Goal: Task Accomplishment & Management: Manage account settings

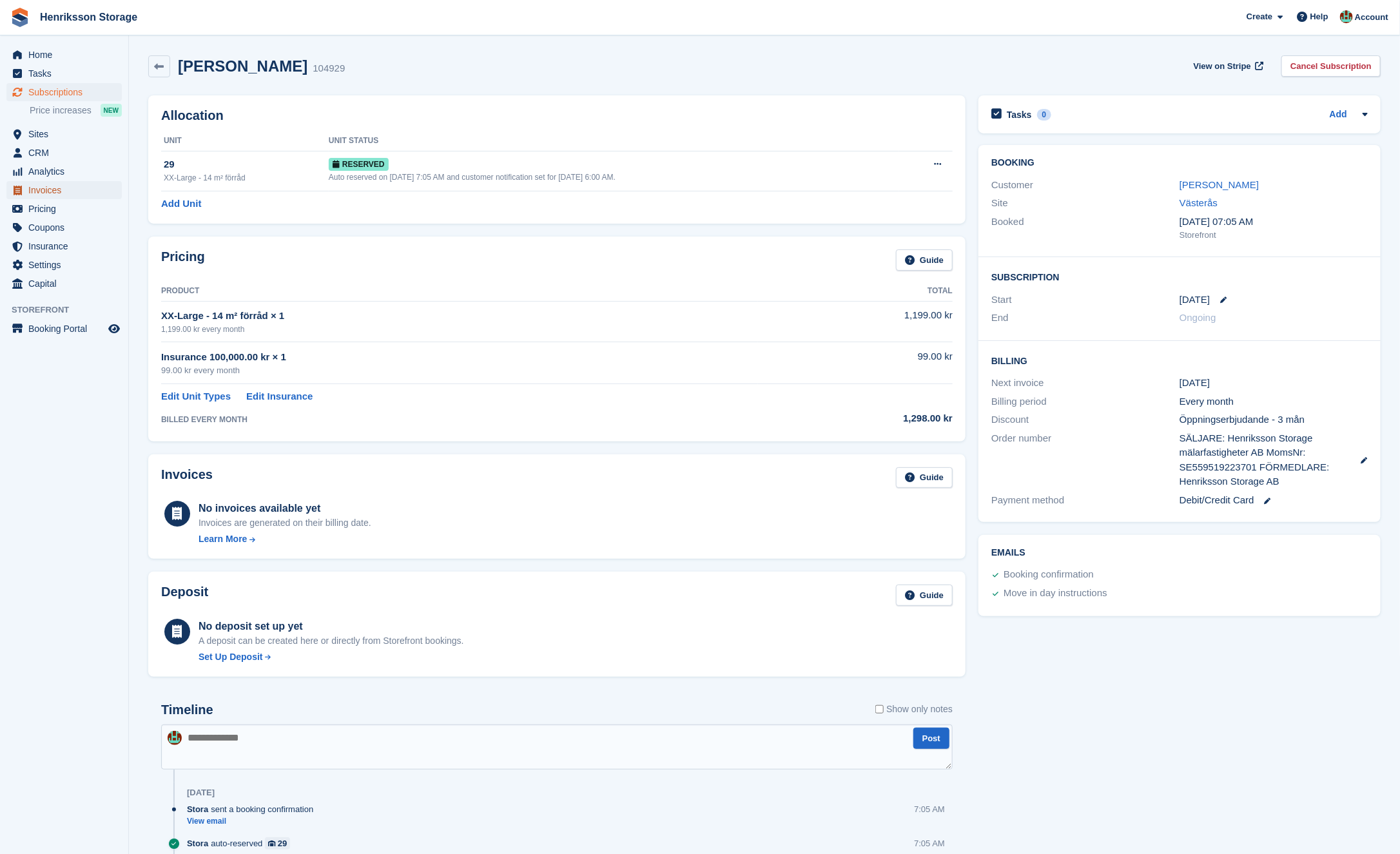
click at [64, 189] on span "Invoices" at bounding box center [67, 190] width 78 height 18
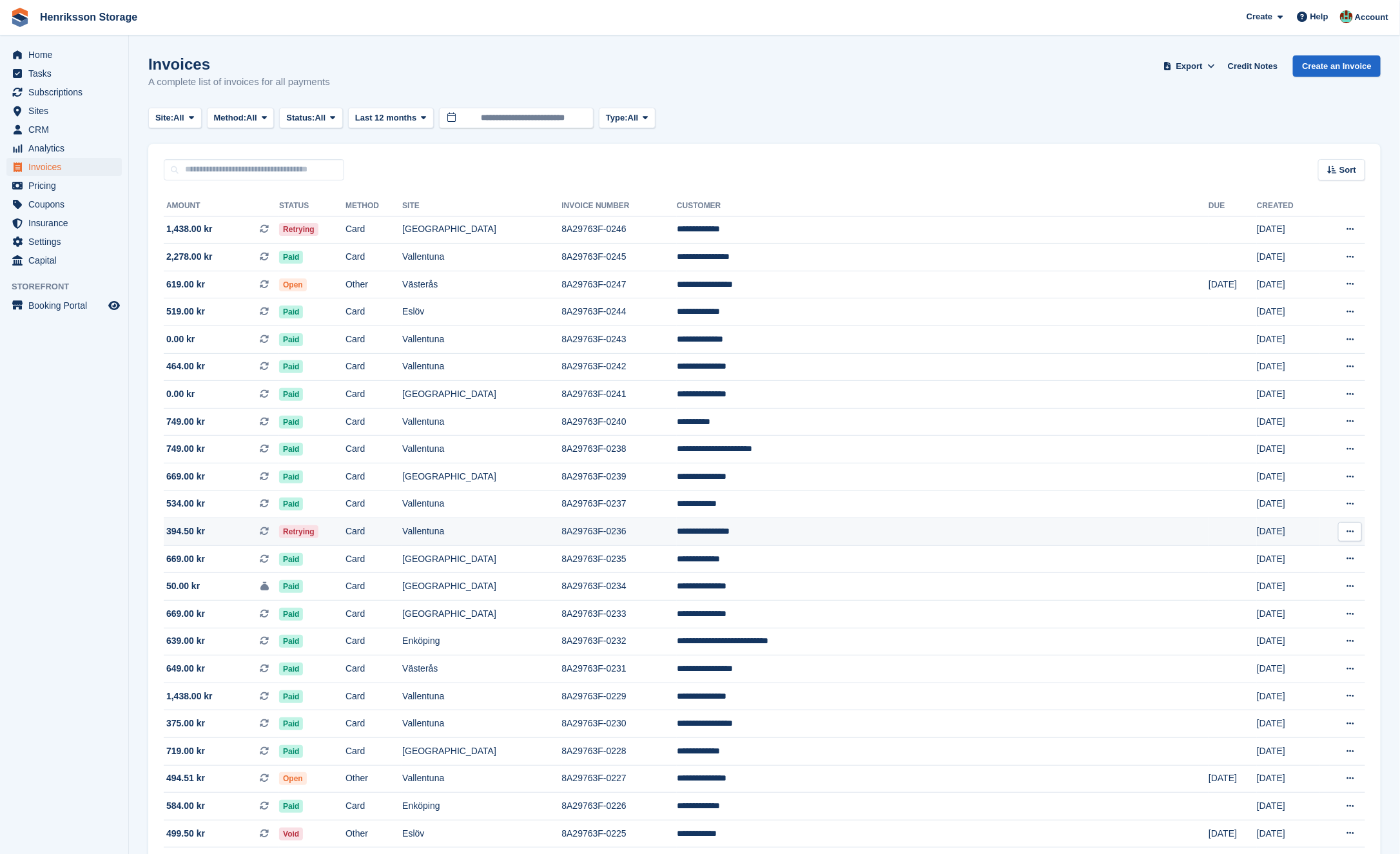
click at [345, 527] on td "Retrying" at bounding box center [312, 532] width 67 height 28
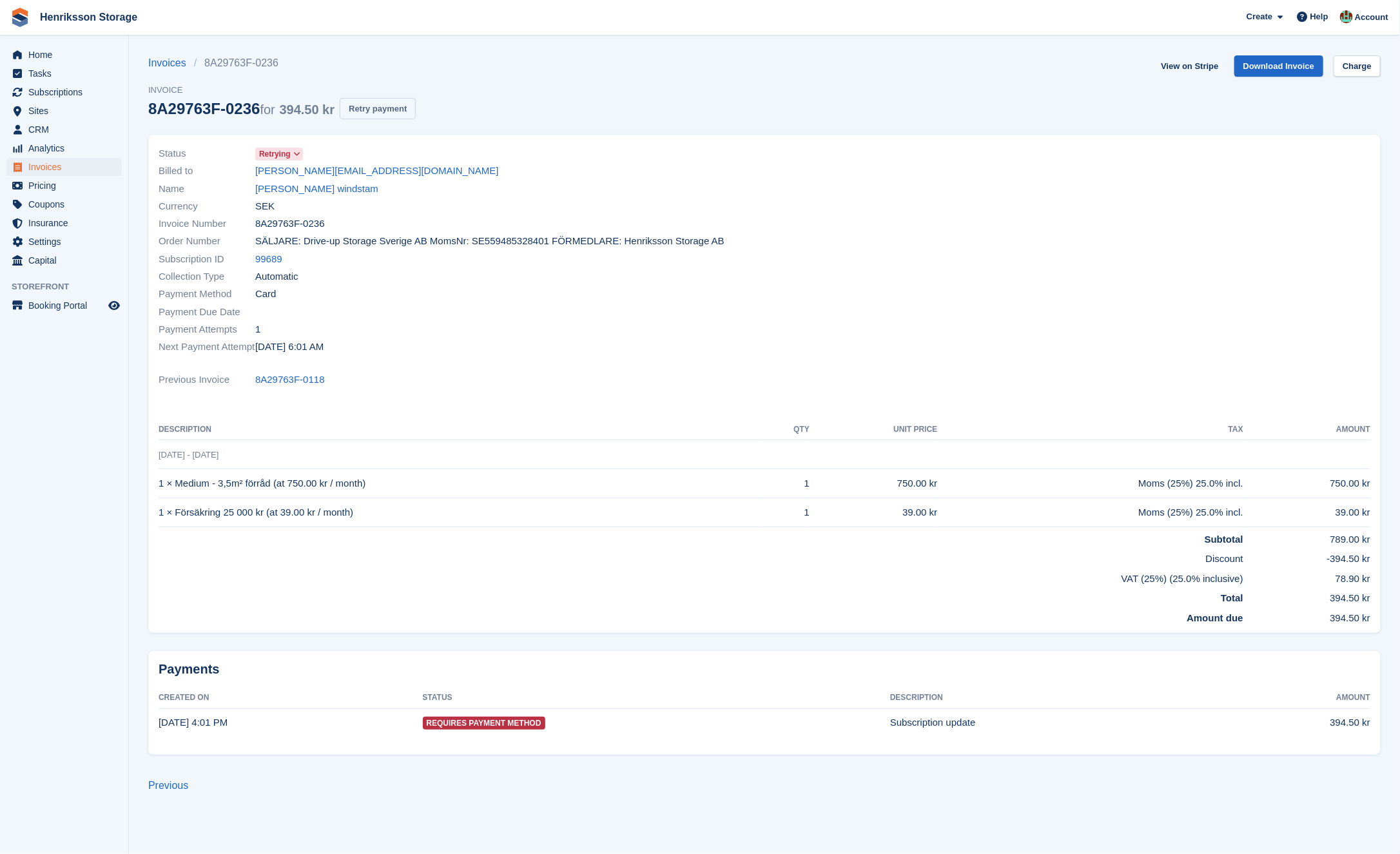
click at [401, 111] on button "Retry payment" at bounding box center [378, 108] width 76 height 21
click at [304, 185] on link "Mariann windstam" at bounding box center [317, 189] width 123 height 15
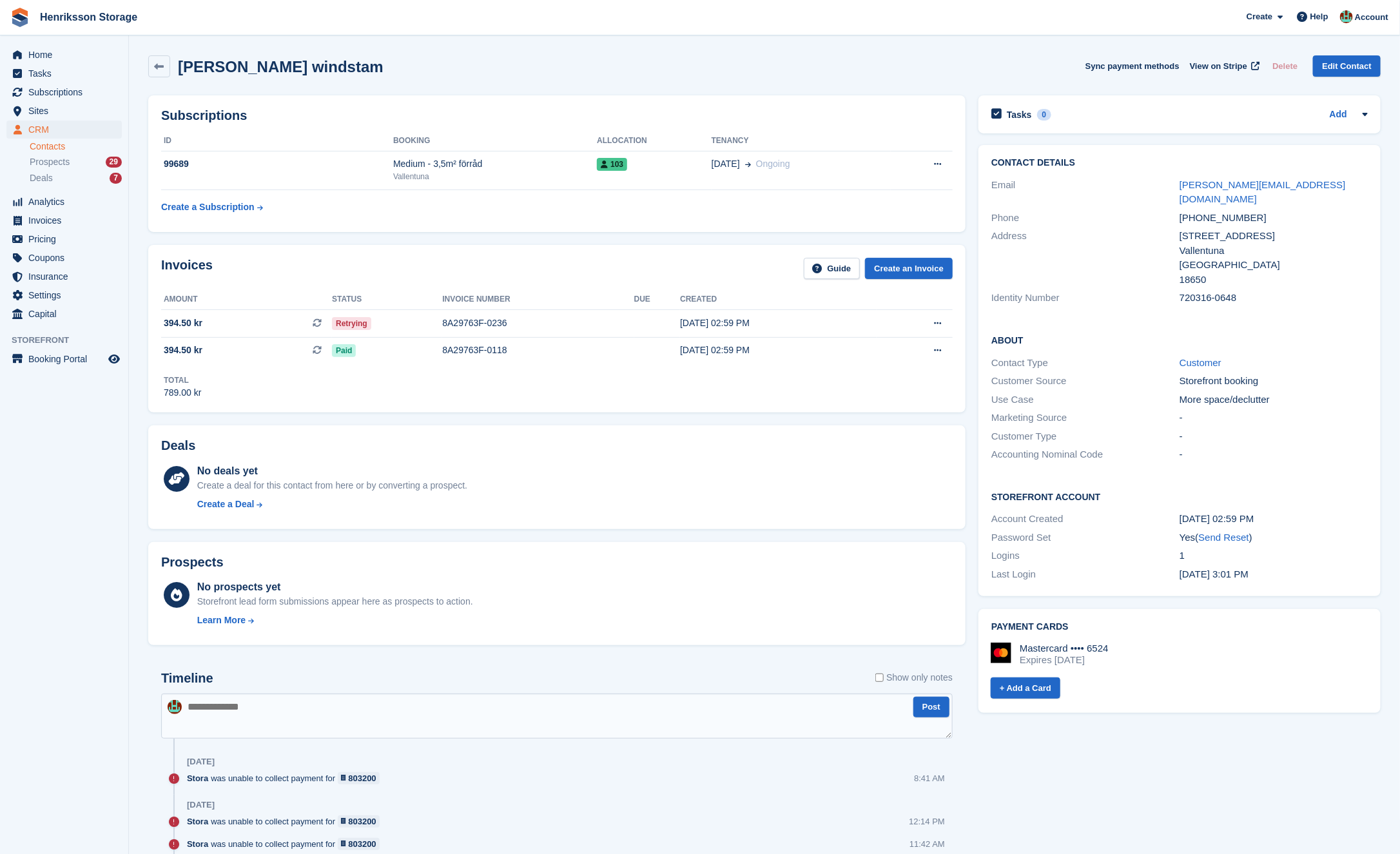
click at [1199, 211] on div "+46703627480" at bounding box center [1274, 218] width 188 height 15
click at [1199, 211] on div "[PHONE_NUMBER]" at bounding box center [1274, 218] width 188 height 15
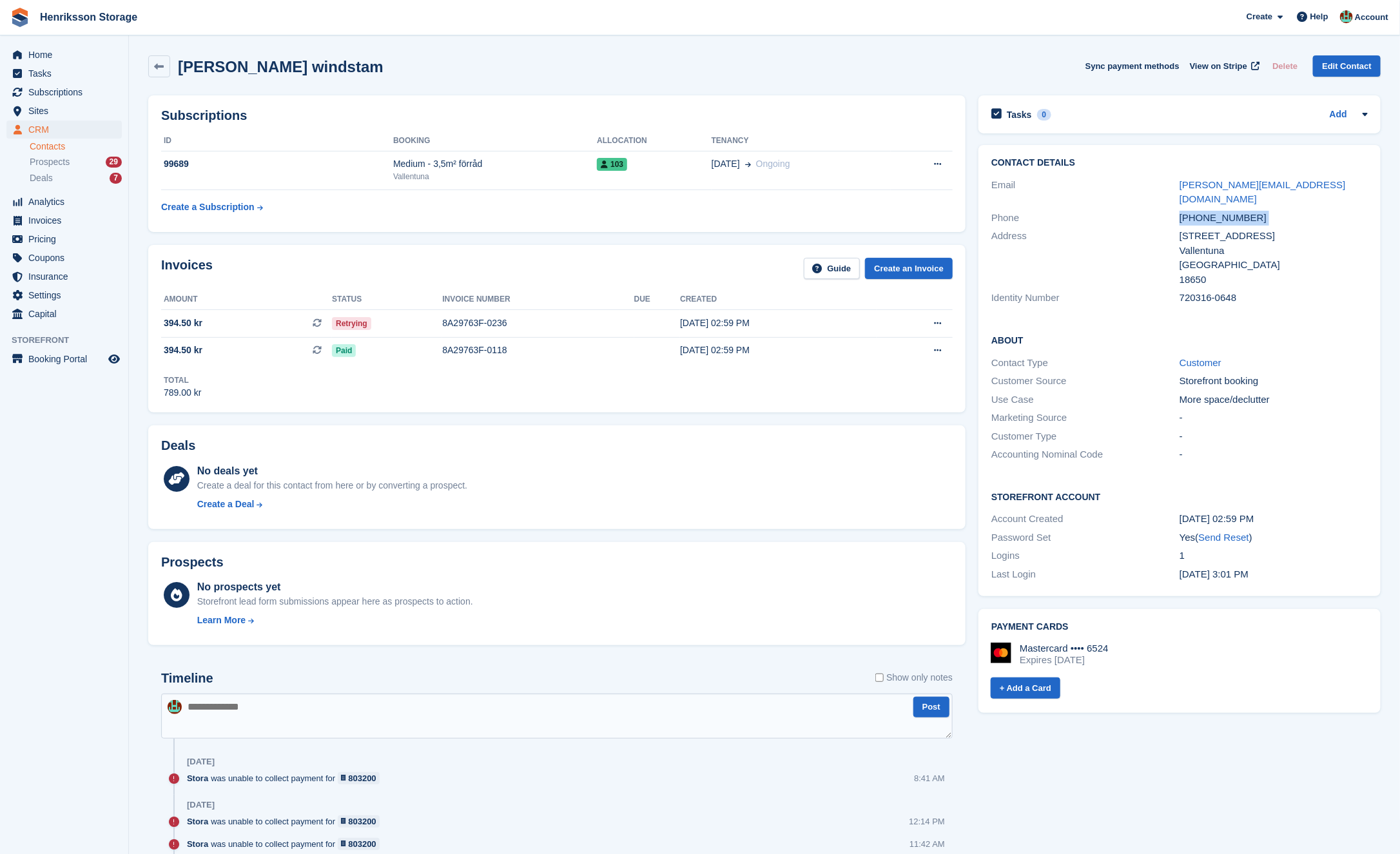
click at [1199, 211] on div "[PHONE_NUMBER]" at bounding box center [1274, 218] width 188 height 15
click at [51, 223] on span "Invoices" at bounding box center [67, 220] width 78 height 18
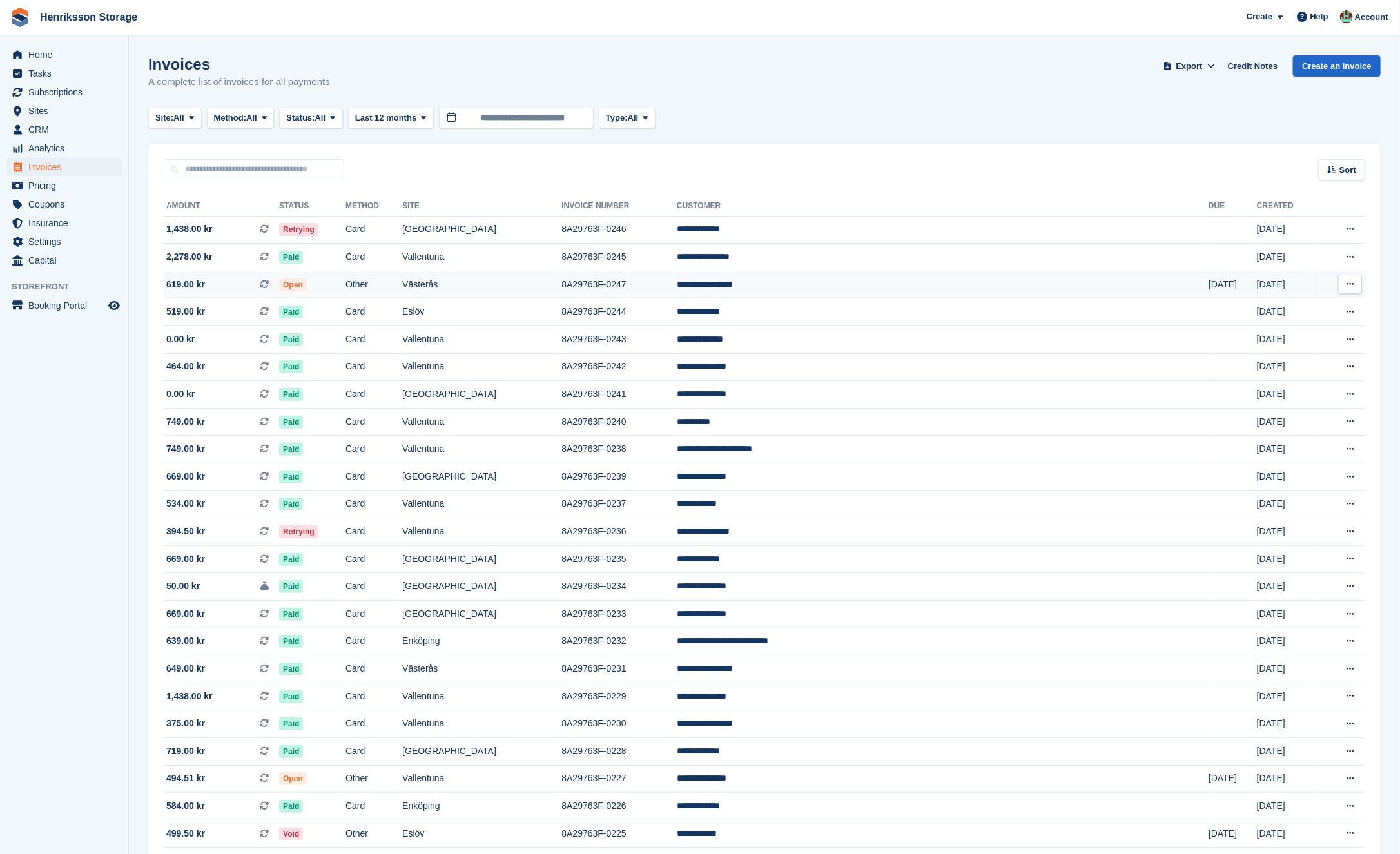
click at [345, 291] on td "Open" at bounding box center [312, 284] width 67 height 28
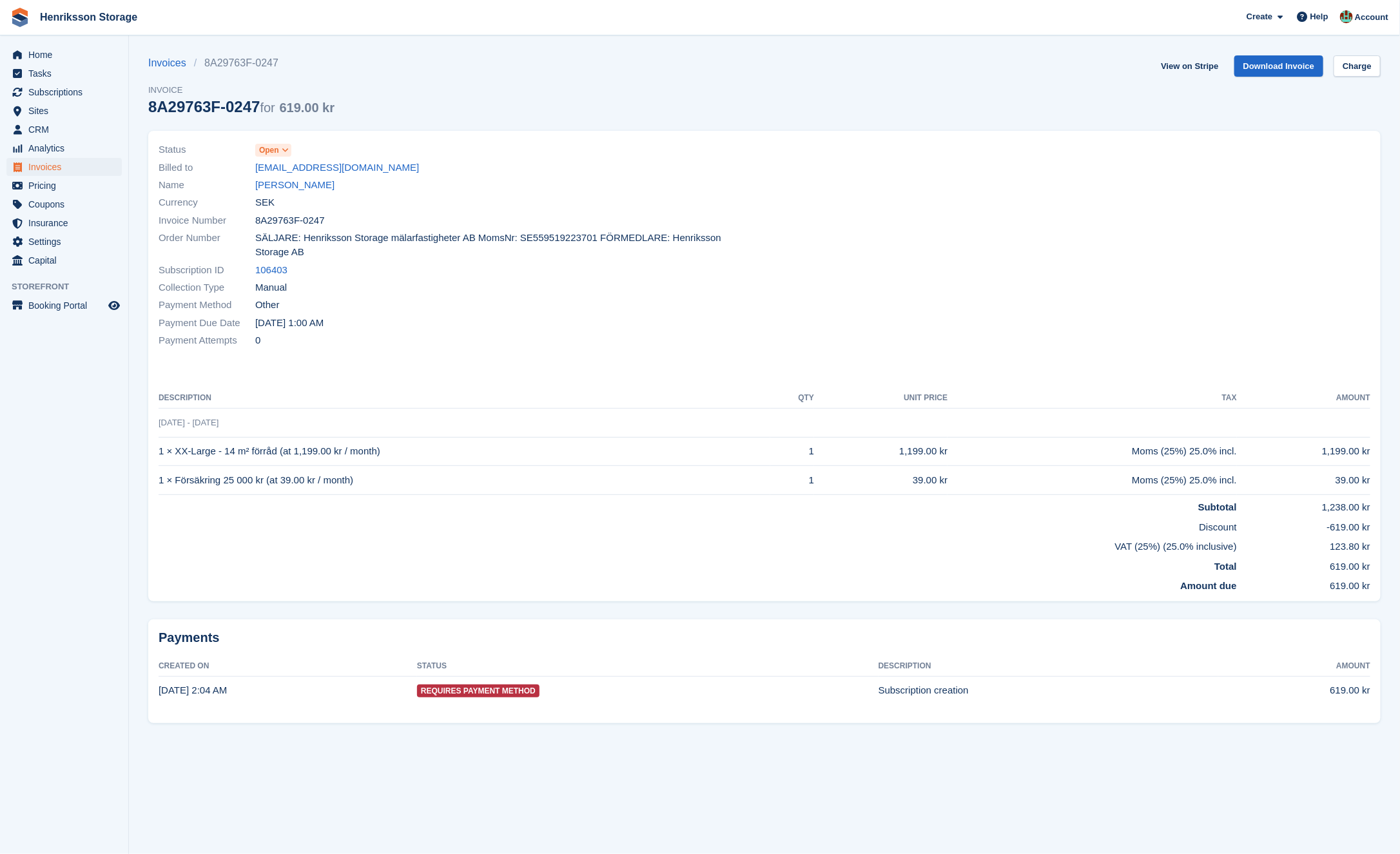
click at [318, 194] on div "Currency SEK" at bounding box center [457, 203] width 598 height 18
click at [317, 191] on link "Bengt-Åke Sjödahl" at bounding box center [295, 185] width 79 height 15
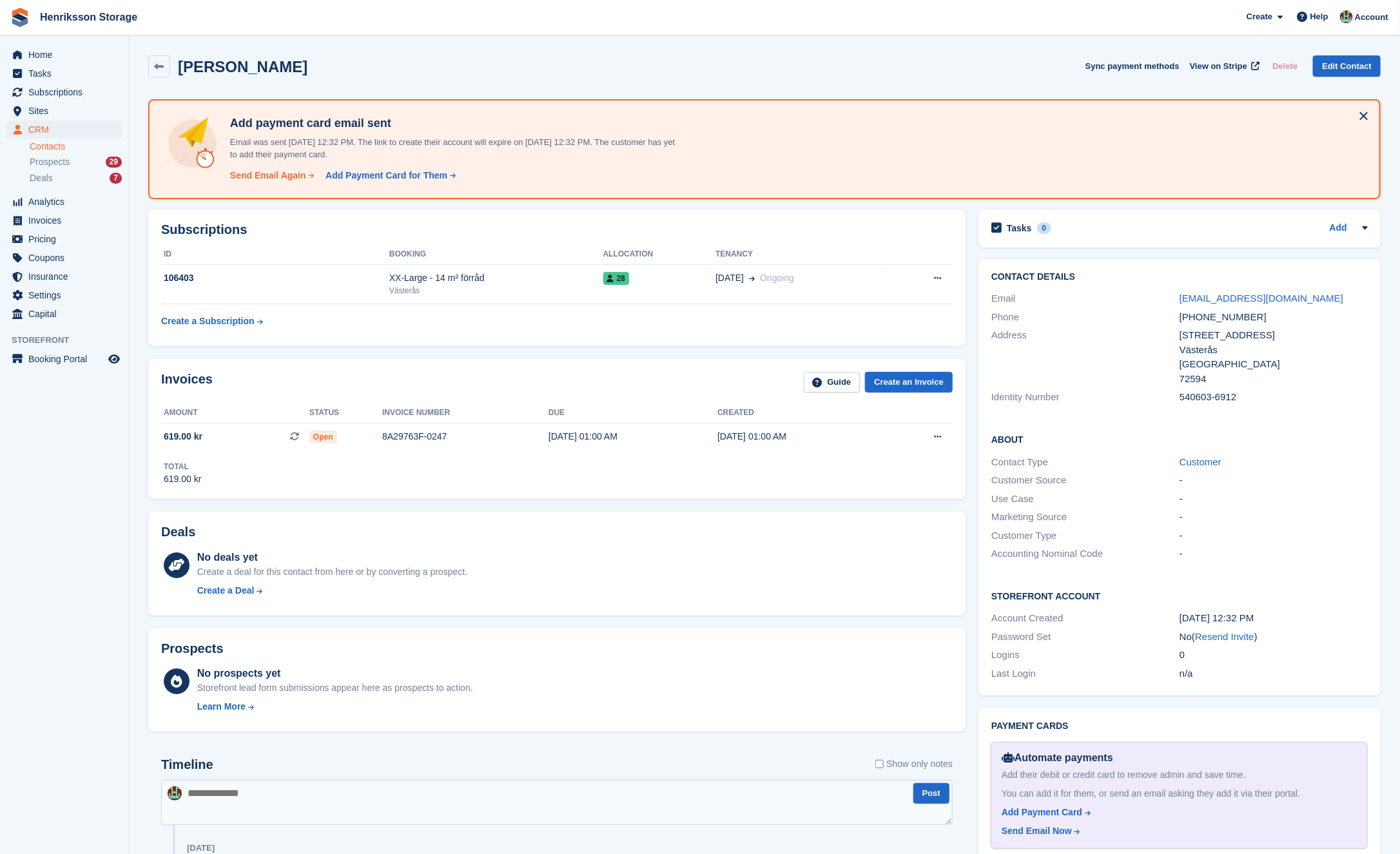
click at [290, 176] on div "Send Email Again" at bounding box center [268, 175] width 76 height 13
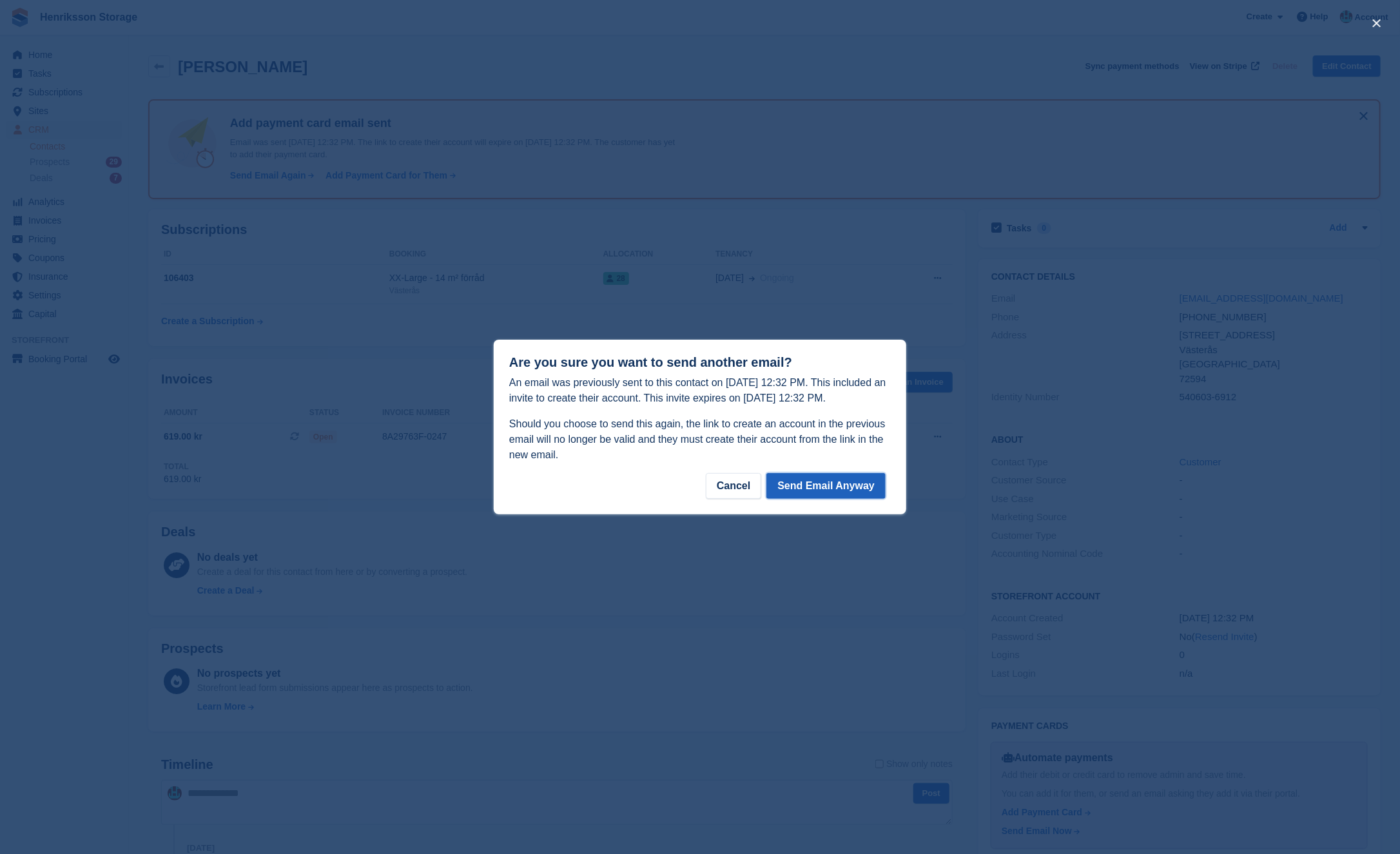
click at [800, 482] on button "Send Email Anyway" at bounding box center [826, 486] width 119 height 26
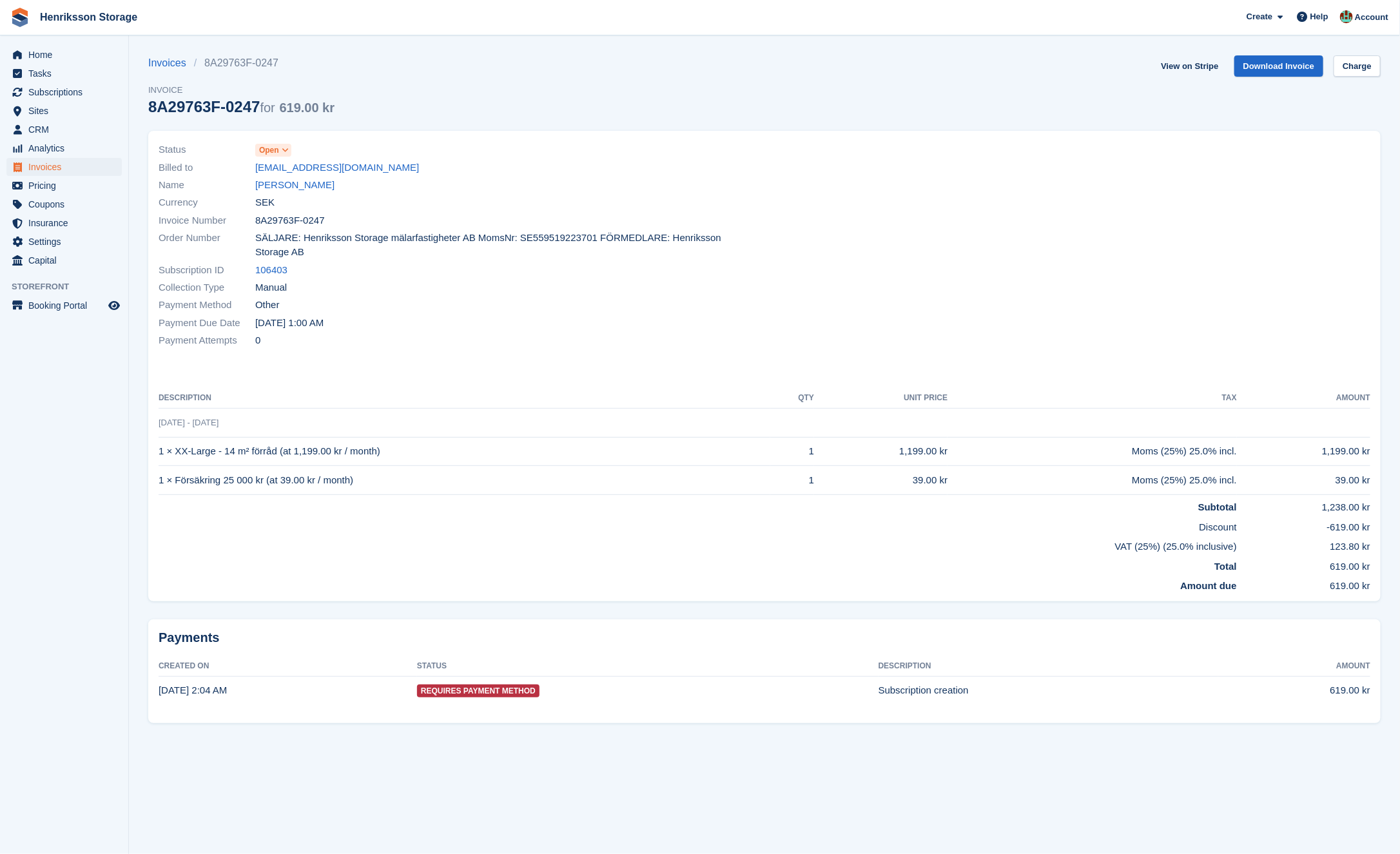
click at [392, 243] on span "SÄLJARE: Henriksson Storage mälarfastigheter AB MomsNr: SE559519223701 FÖRMEDLA…" at bounding box center [506, 246] width 501 height 29
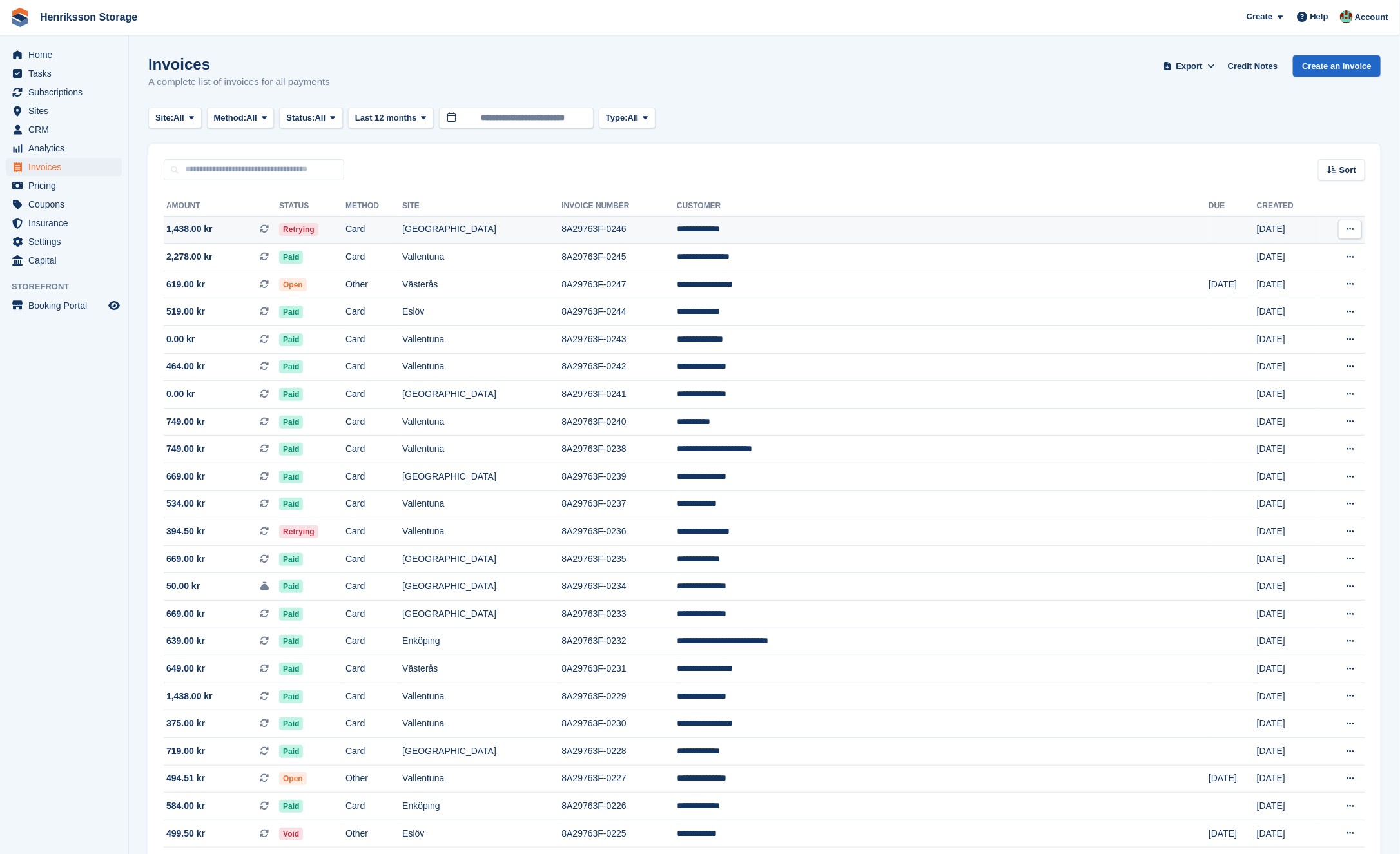
click at [345, 236] on td "Retrying" at bounding box center [312, 230] width 67 height 28
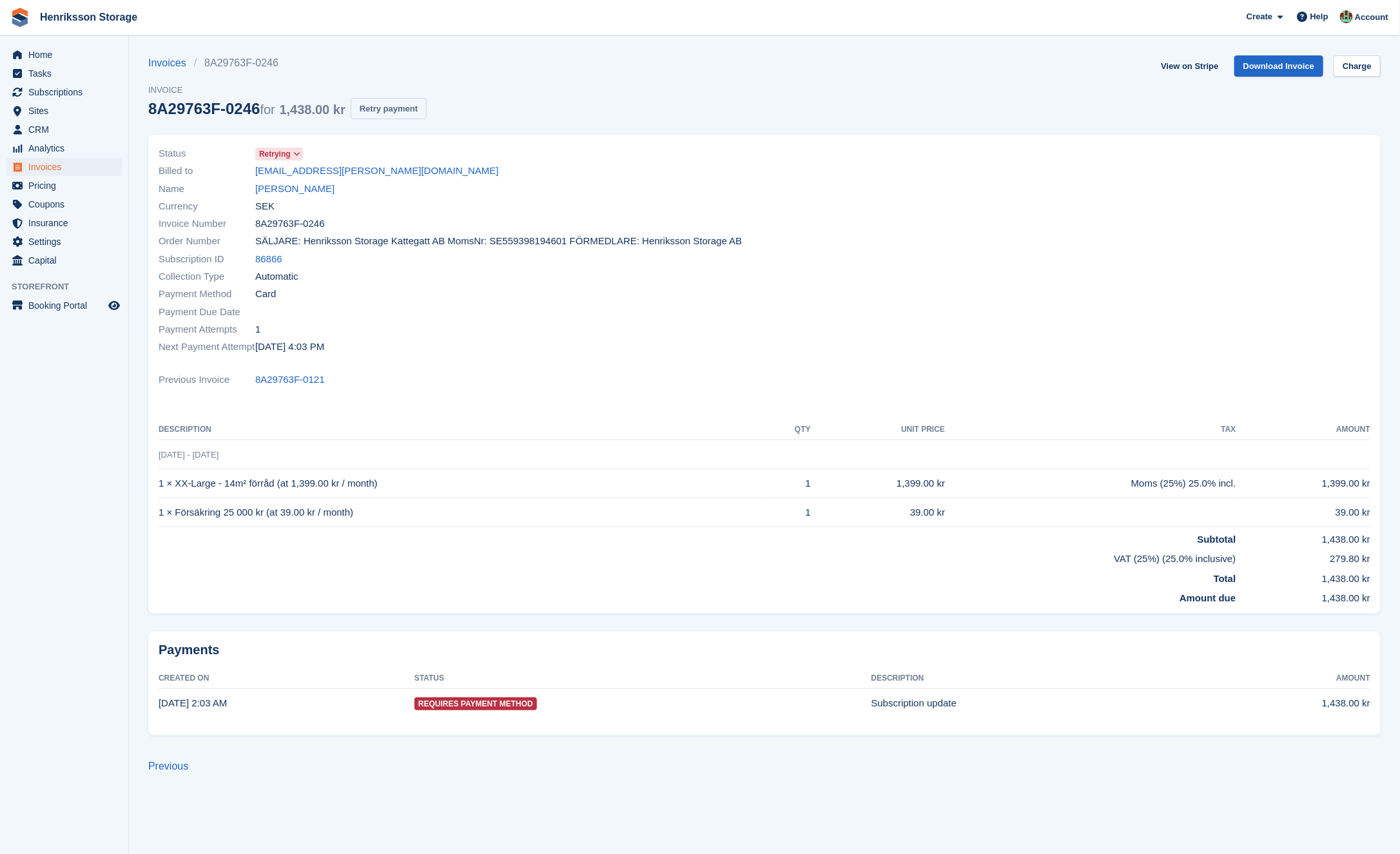
click at [397, 106] on button "Retry payment" at bounding box center [388, 108] width 76 height 21
click at [283, 190] on link "Othilia Fritz" at bounding box center [295, 189] width 79 height 15
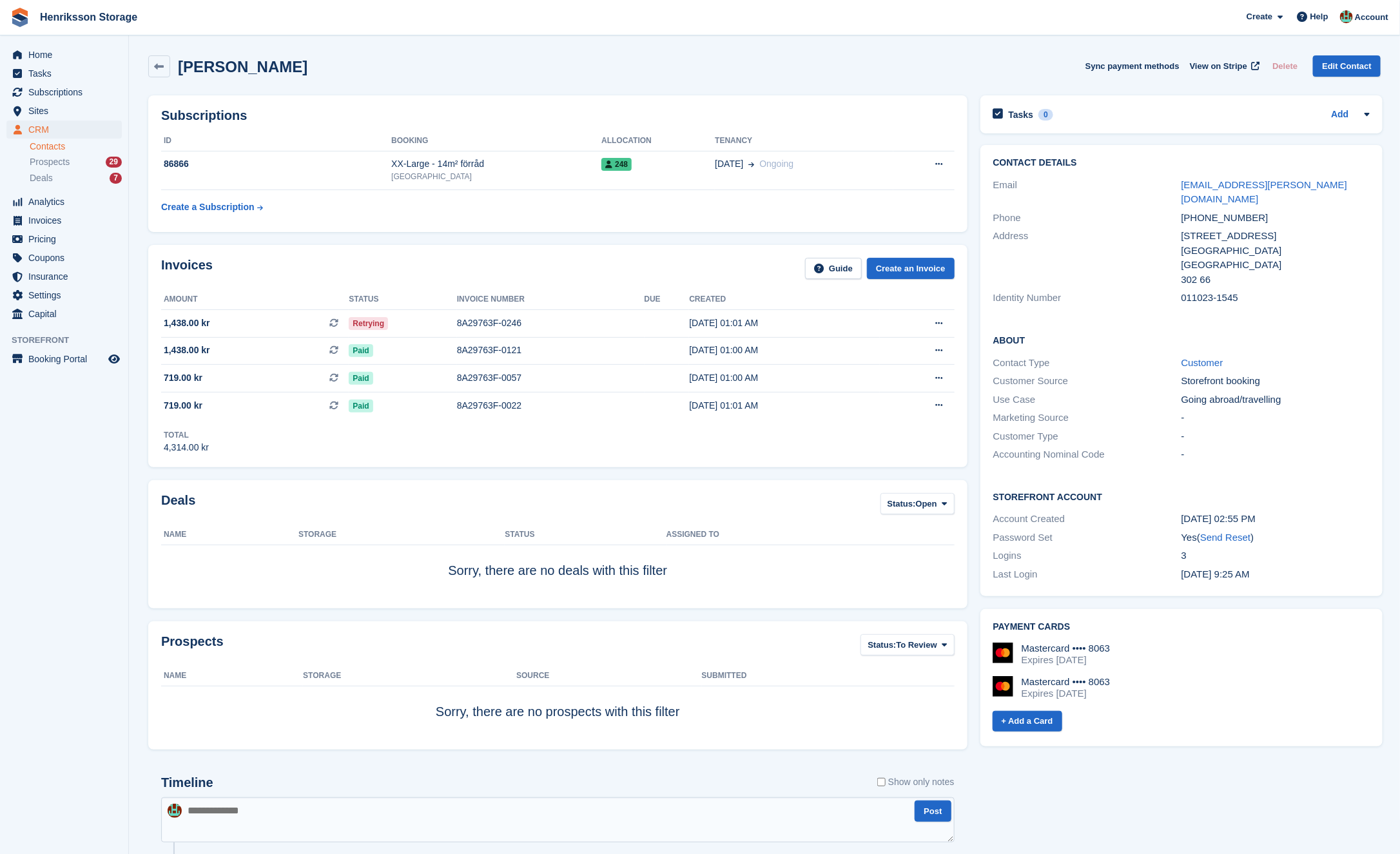
click at [1210, 211] on div "+46723014268" at bounding box center [1275, 218] width 188 height 15
copy div "+46723014268"
click at [169, 58] on link at bounding box center [159, 67] width 22 height 22
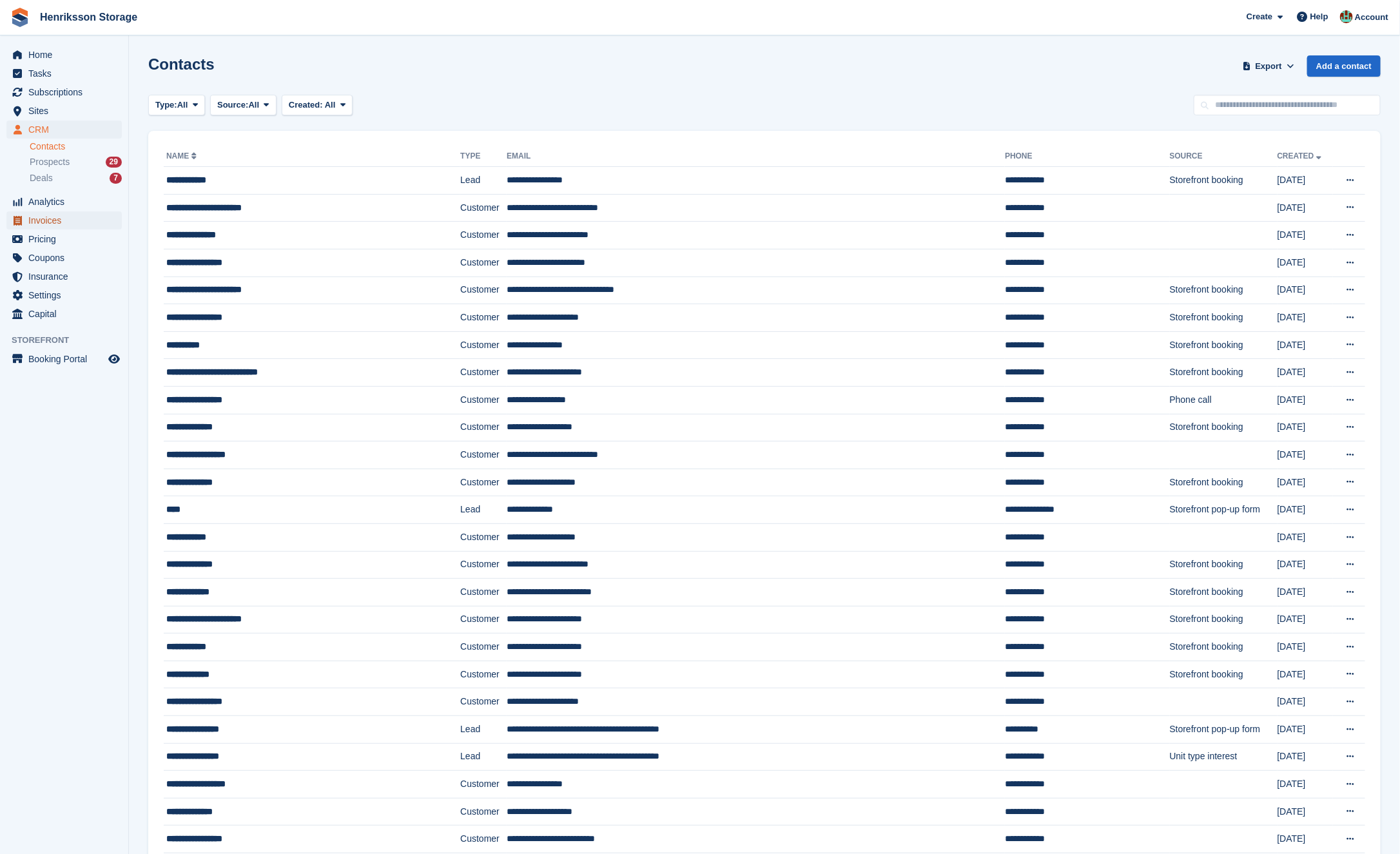
click at [93, 220] on span "Invoices" at bounding box center [67, 220] width 78 height 18
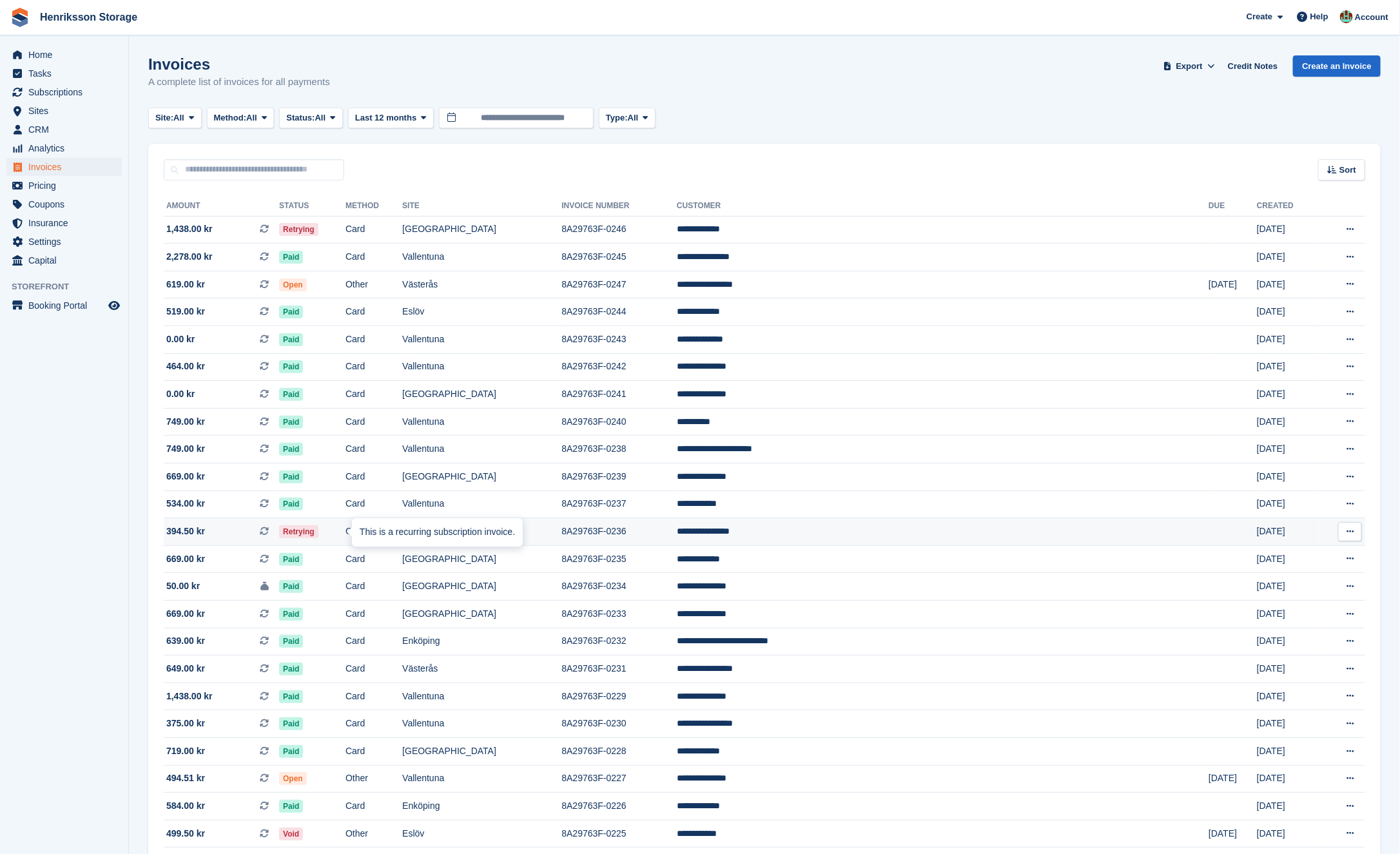
click at [413, 537] on div "This is a recurring subscription invoice." at bounding box center [437, 532] width 171 height 29
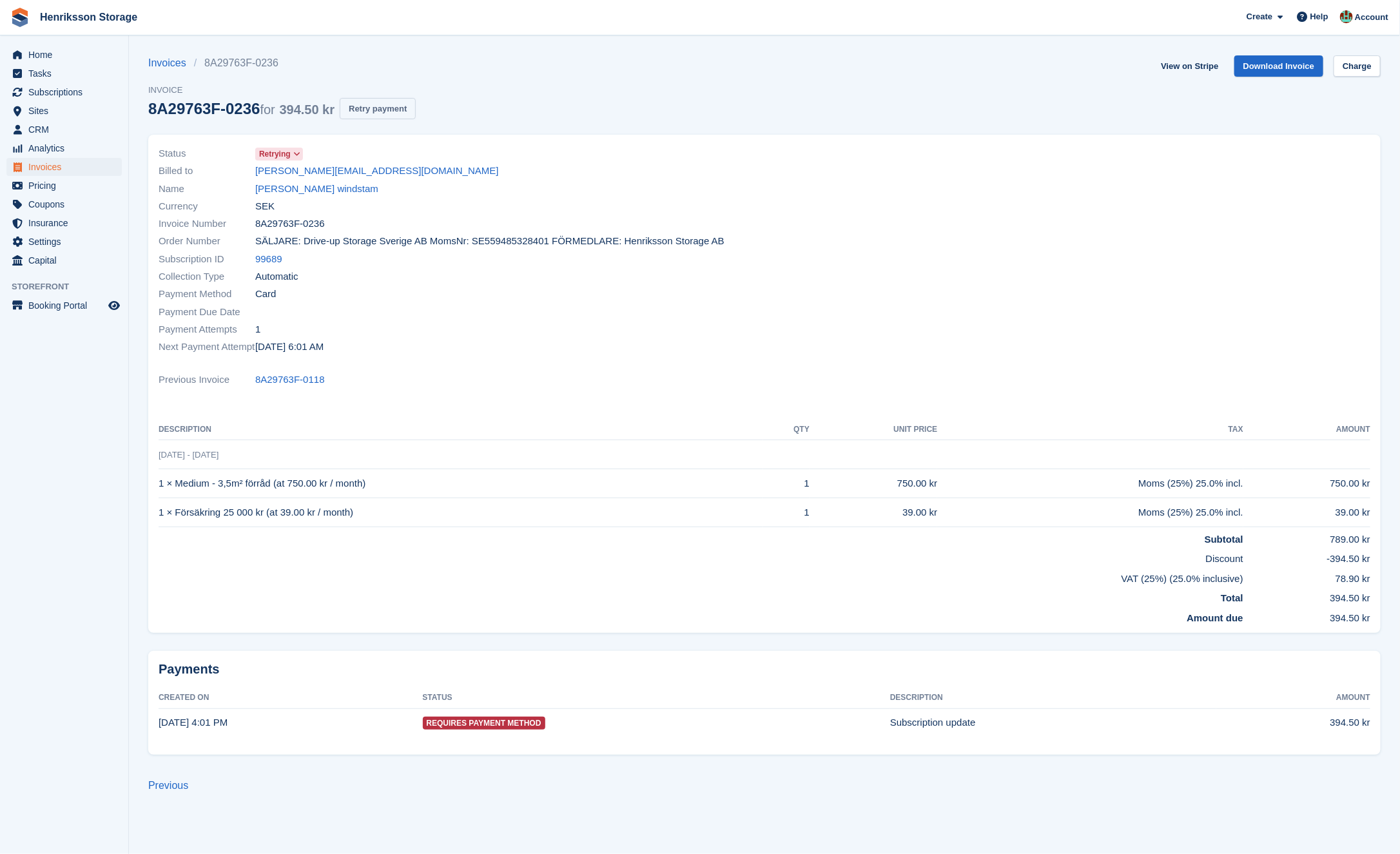
click at [409, 101] on button "Retry payment" at bounding box center [378, 108] width 76 height 21
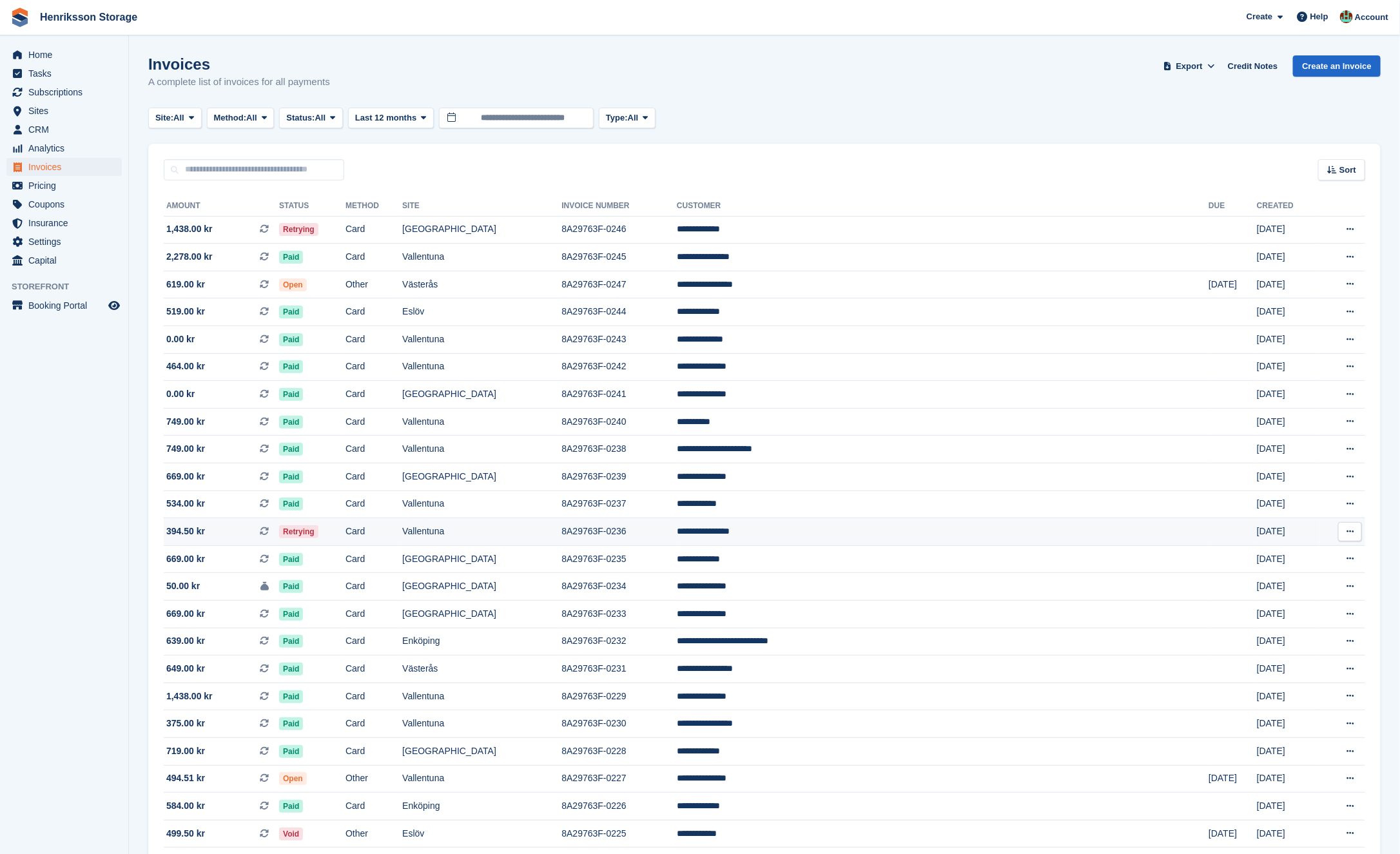
click at [345, 527] on td "Retrying" at bounding box center [312, 532] width 67 height 28
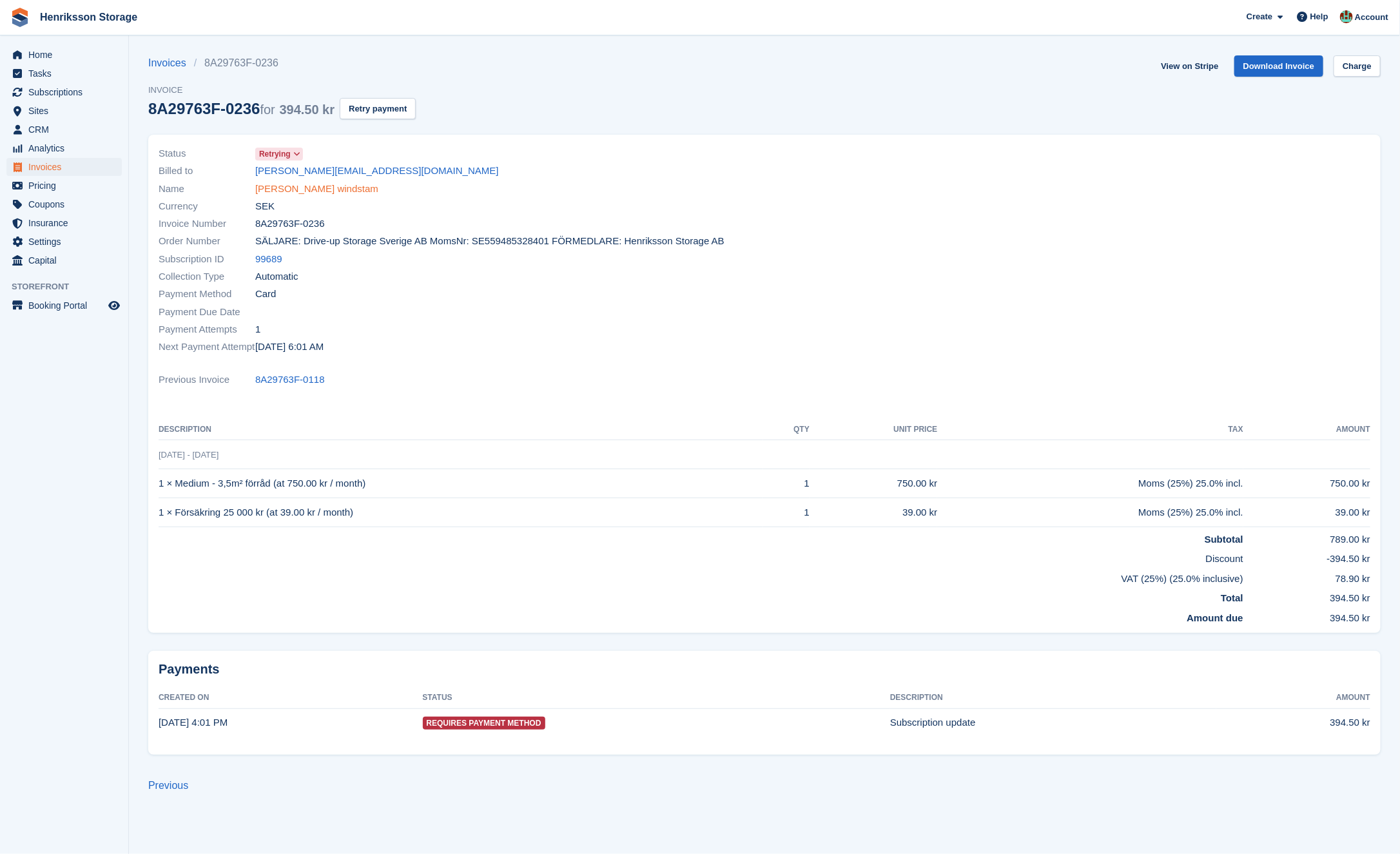
click at [297, 192] on link "[PERSON_NAME] windstam" at bounding box center [317, 189] width 123 height 15
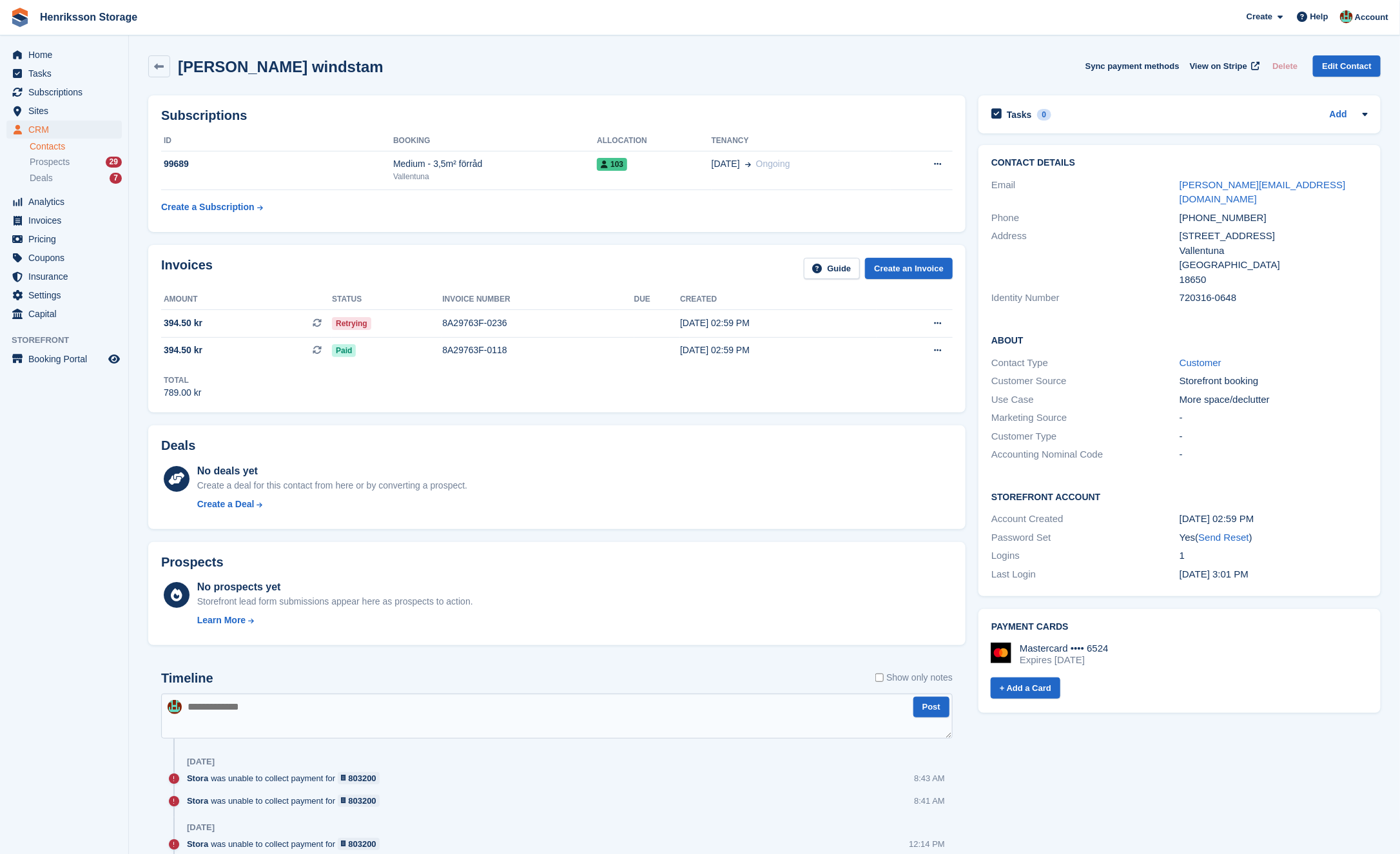
click at [1184, 291] on div "720316-0648" at bounding box center [1274, 298] width 188 height 15
copy div "720316"
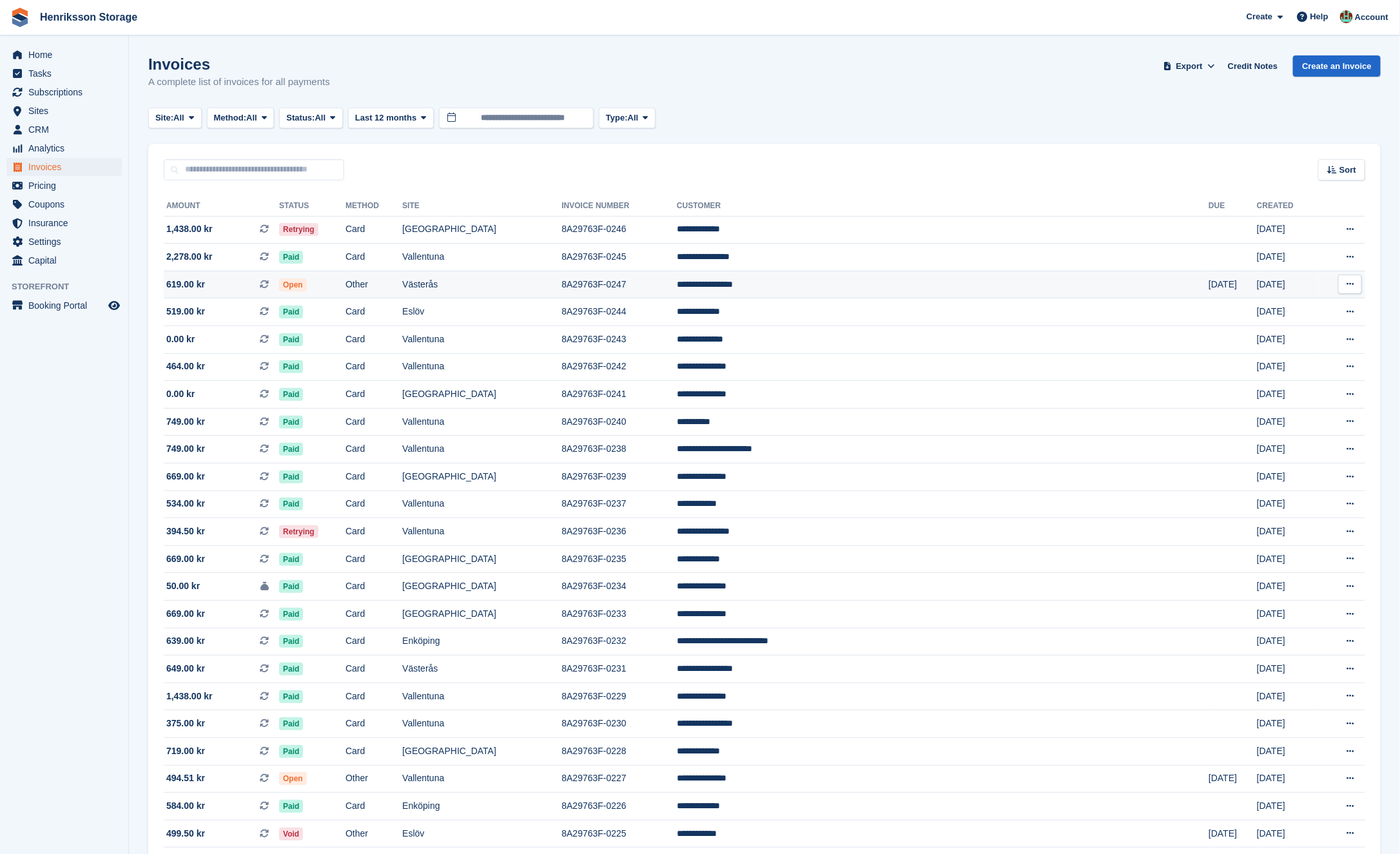
click at [345, 281] on td "Open" at bounding box center [312, 284] width 67 height 28
click at [67, 94] on span "Subscriptions" at bounding box center [67, 92] width 78 height 18
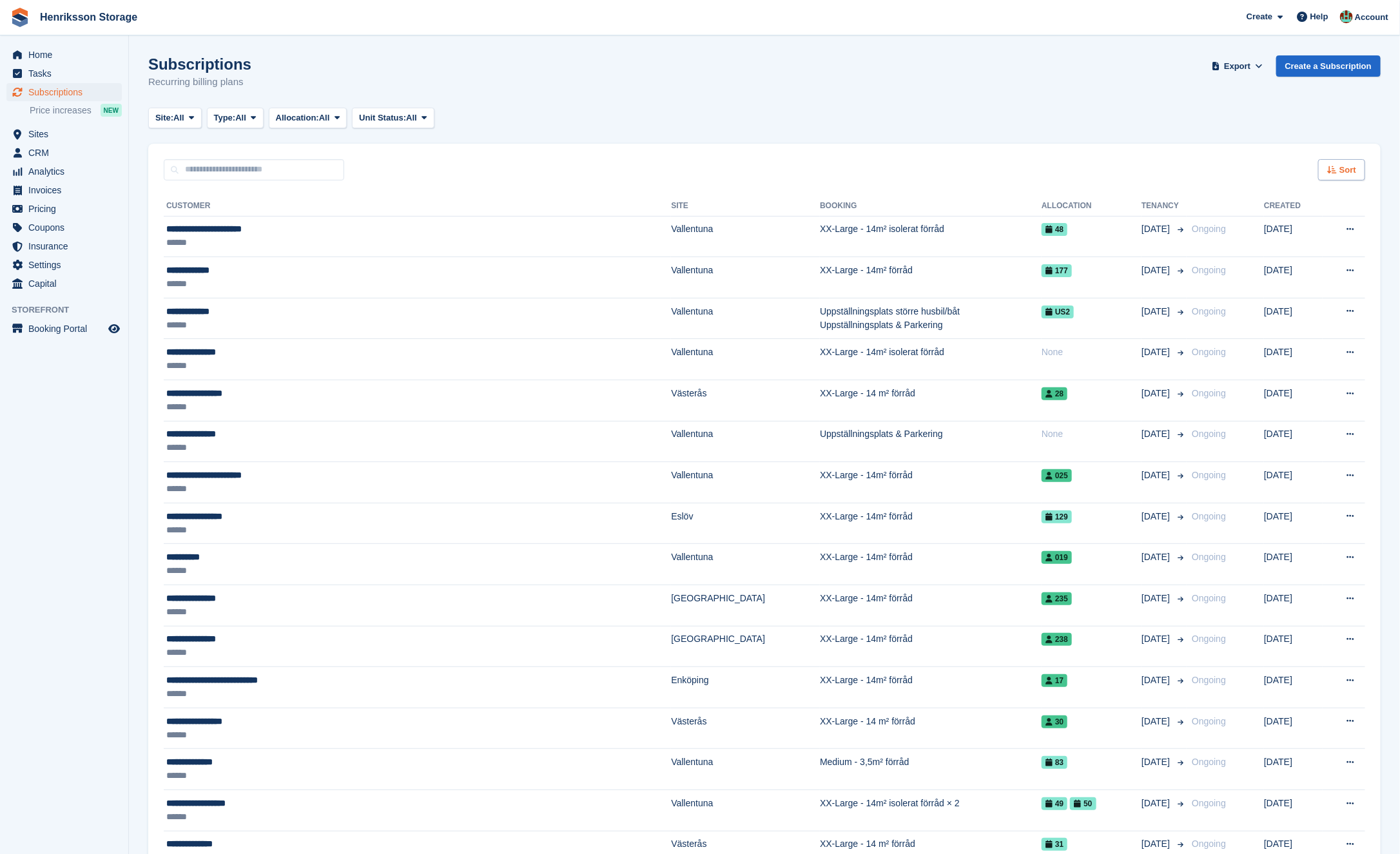
click at [1350, 178] on div "Sort" at bounding box center [1342, 169] width 47 height 21
click at [1298, 249] on span "Move in date" at bounding box center [1288, 251] width 51 height 10
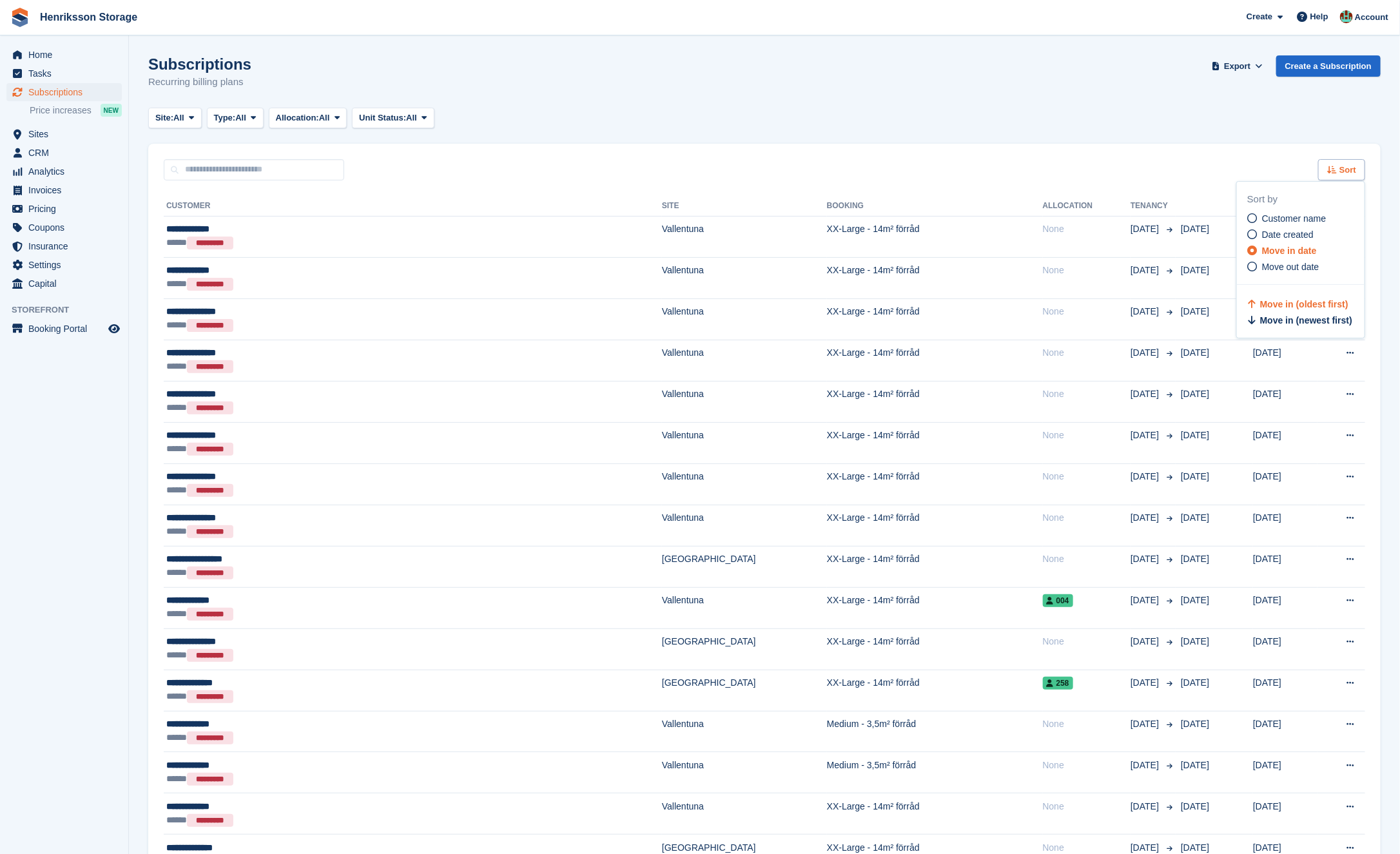
click at [1349, 170] on span "Sort" at bounding box center [1348, 170] width 17 height 13
click at [1351, 166] on span "Sort" at bounding box center [1348, 170] width 17 height 13
click at [1322, 320] on span "Move in (newest first)" at bounding box center [1306, 320] width 92 height 10
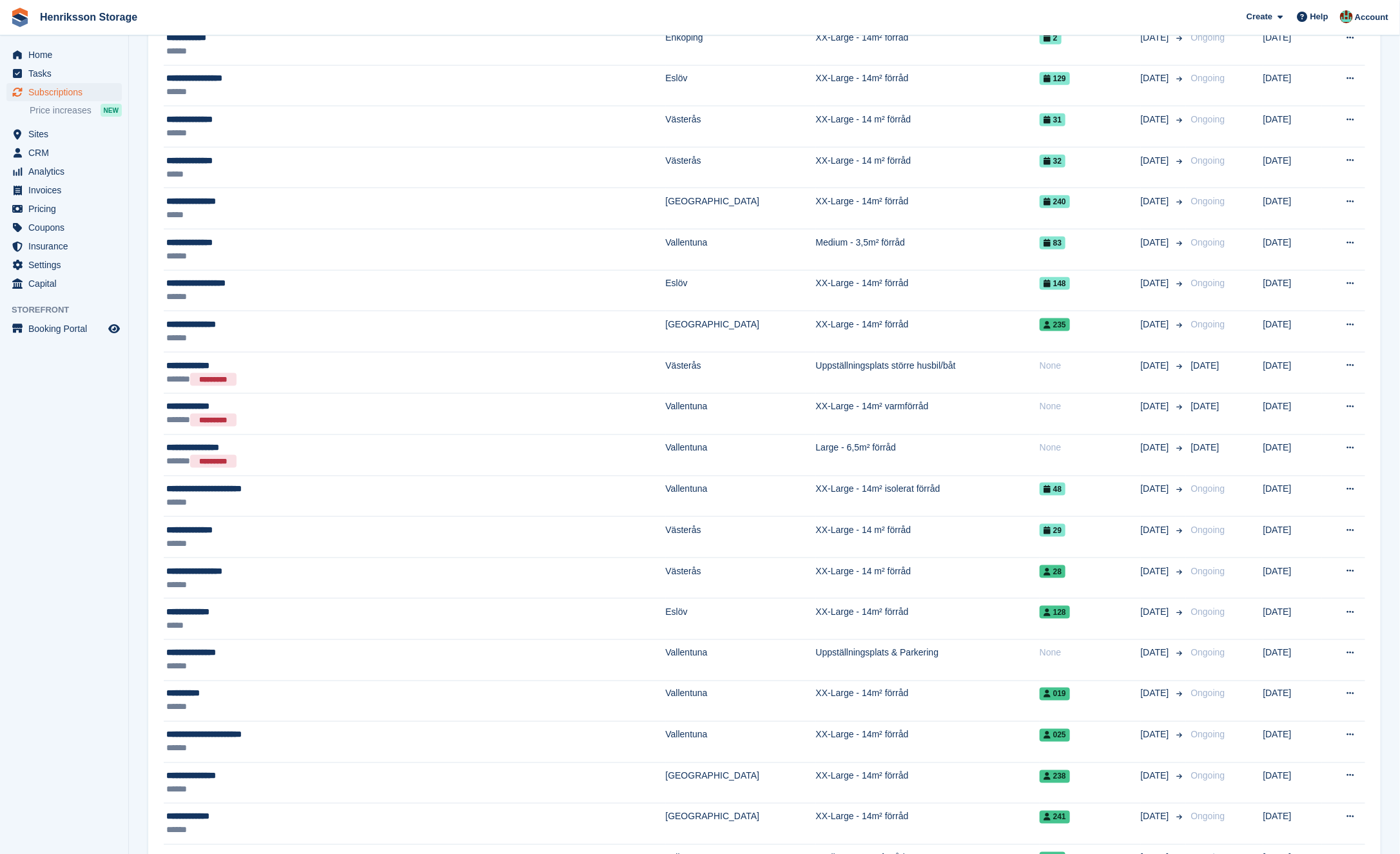
scroll to position [770, 0]
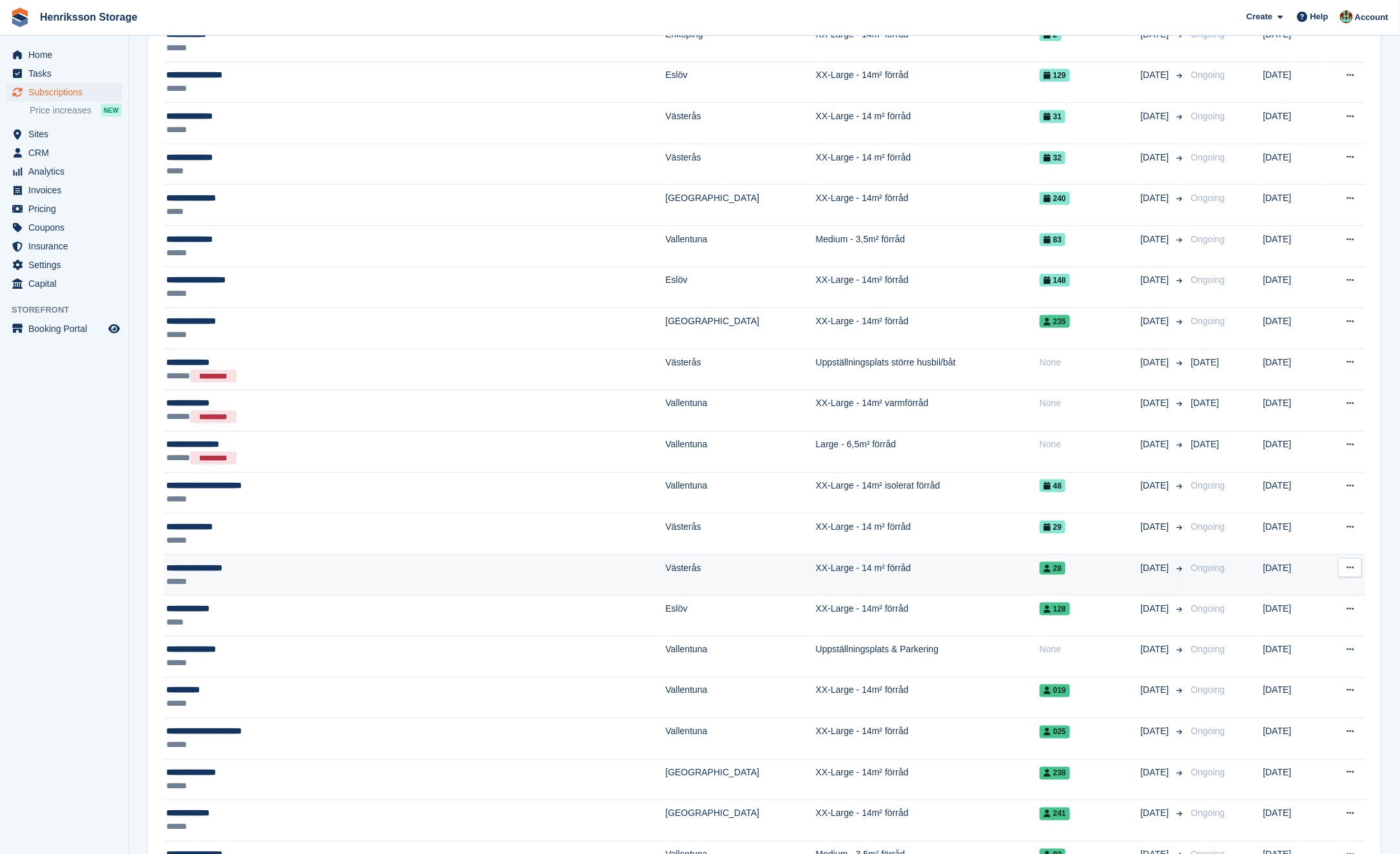
click at [852, 566] on td "XX-Large - 14 m² förråd" at bounding box center [927, 575] width 224 height 41
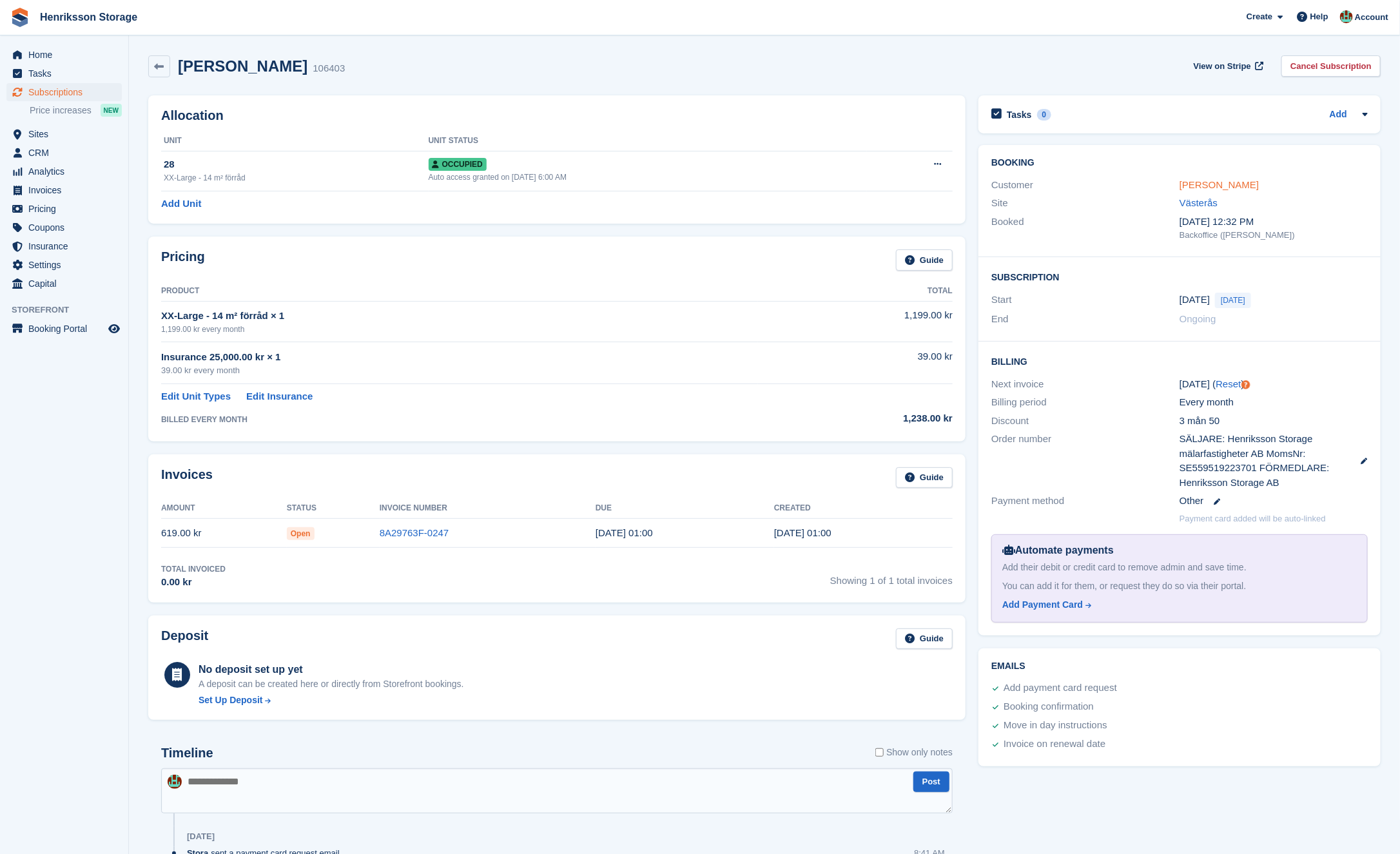
click at [1239, 187] on link "Bengt-Åke Sjödahl" at bounding box center [1220, 185] width 79 height 11
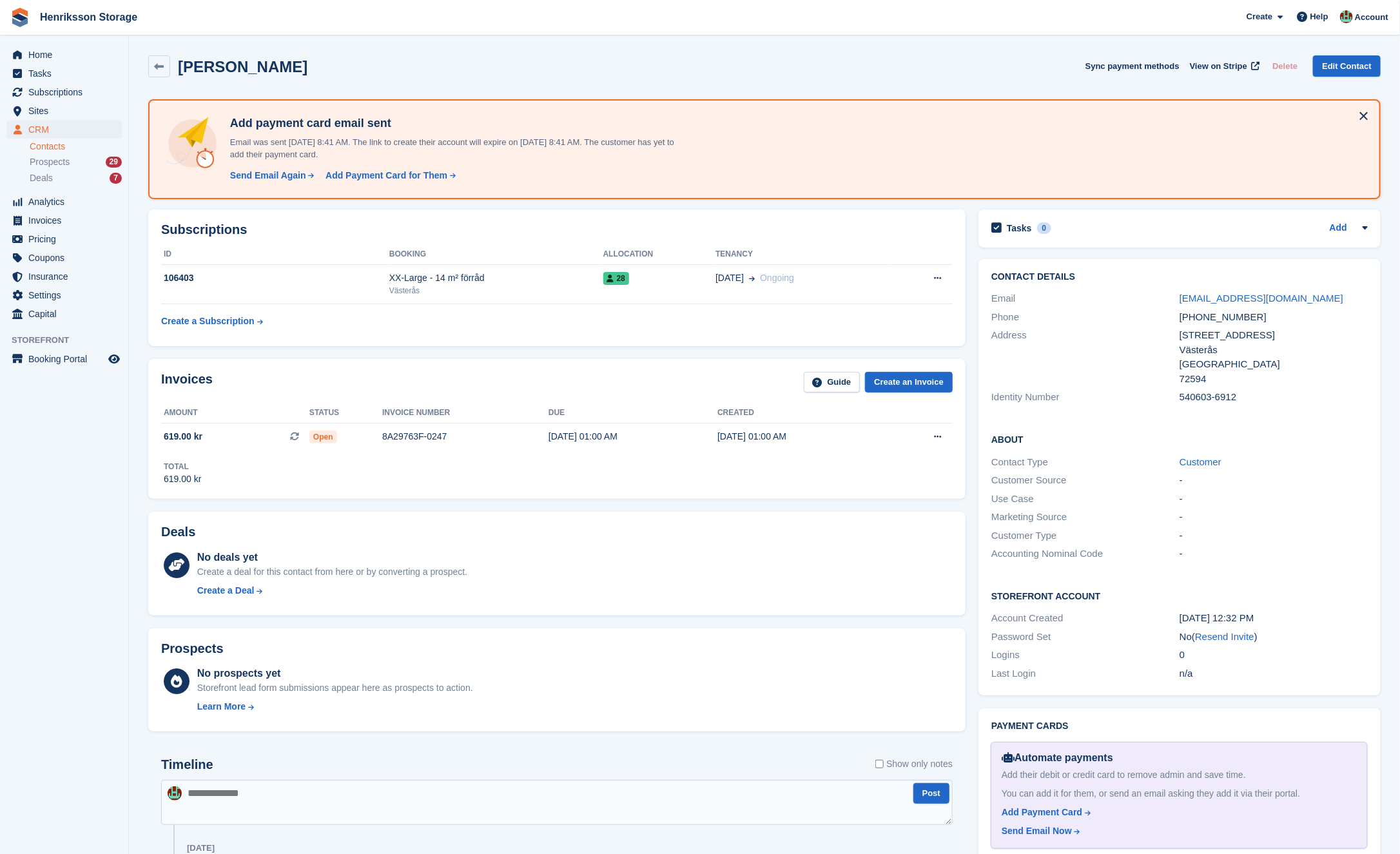
click at [1223, 320] on div "+46761458295" at bounding box center [1274, 317] width 188 height 15
copy div "+46761458295"
drag, startPoint x: 254, startPoint y: 62, endPoint x: 179, endPoint y: 64, distance: 75.0
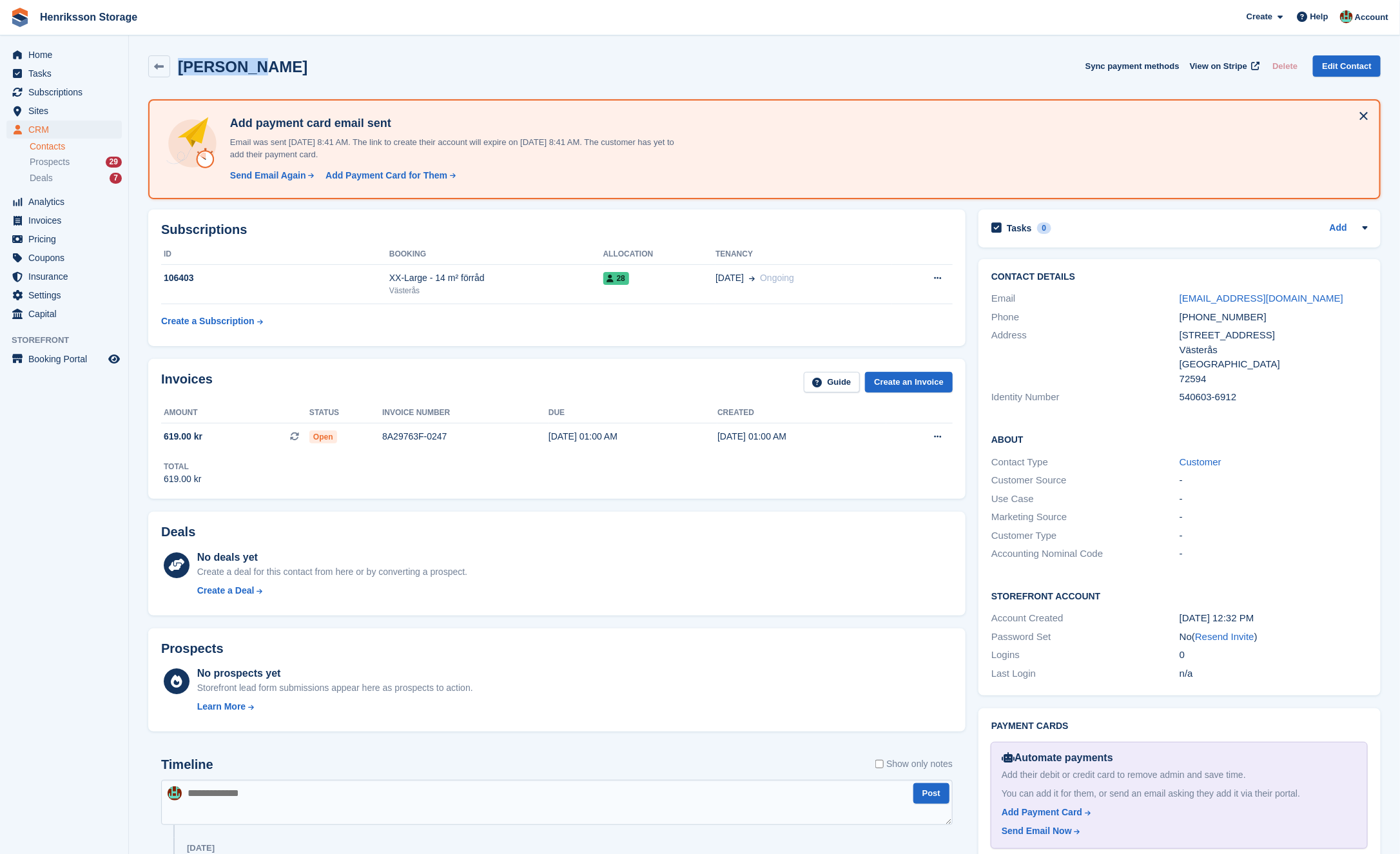
click at [179, 64] on h2 "Bengt-Åke Sjödahl" at bounding box center [243, 67] width 130 height 18
copy h2 "Bengt-Åke"
click at [158, 70] on icon at bounding box center [159, 66] width 10 height 10
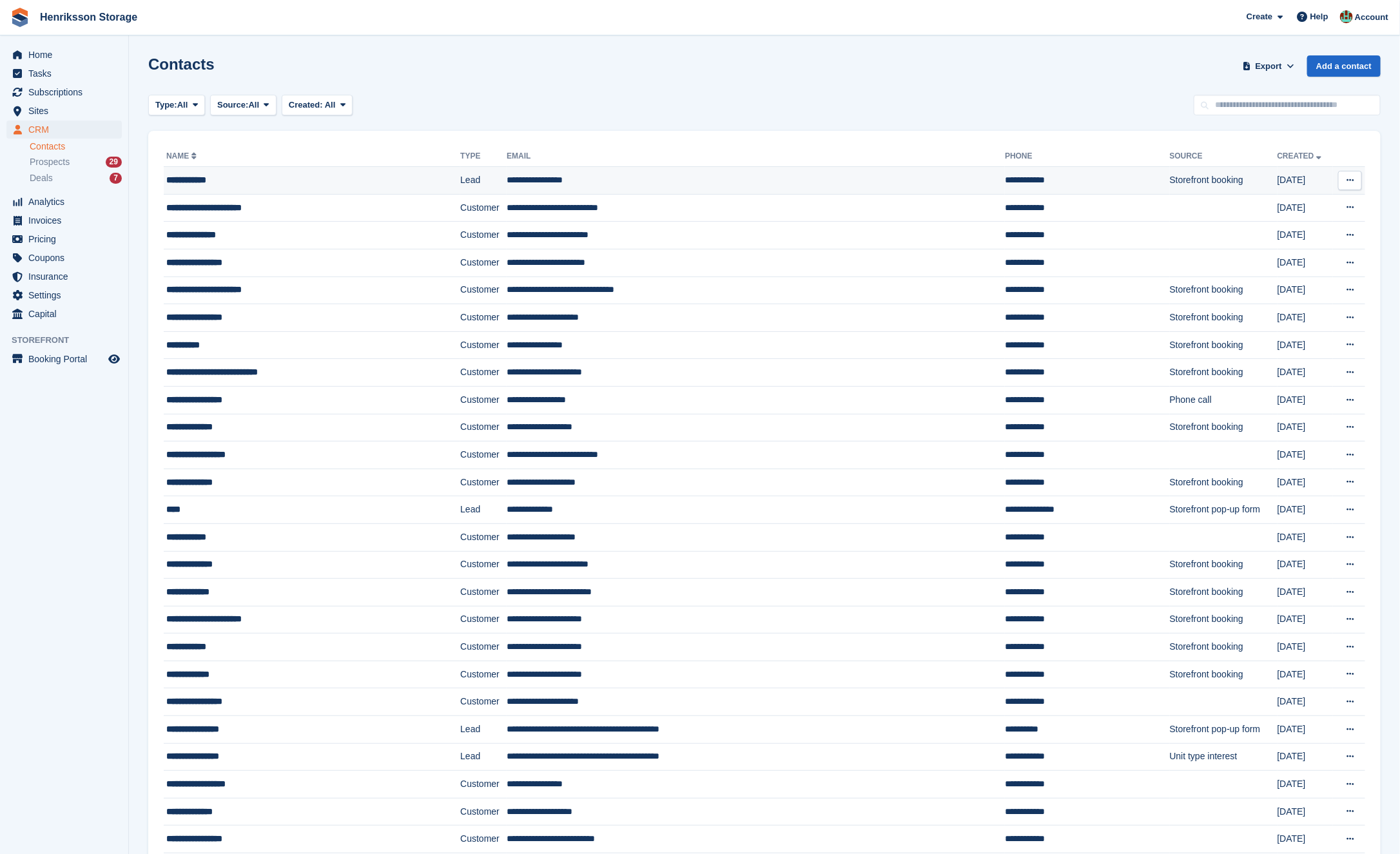
click at [677, 179] on td "**********" at bounding box center [756, 181] width 498 height 28
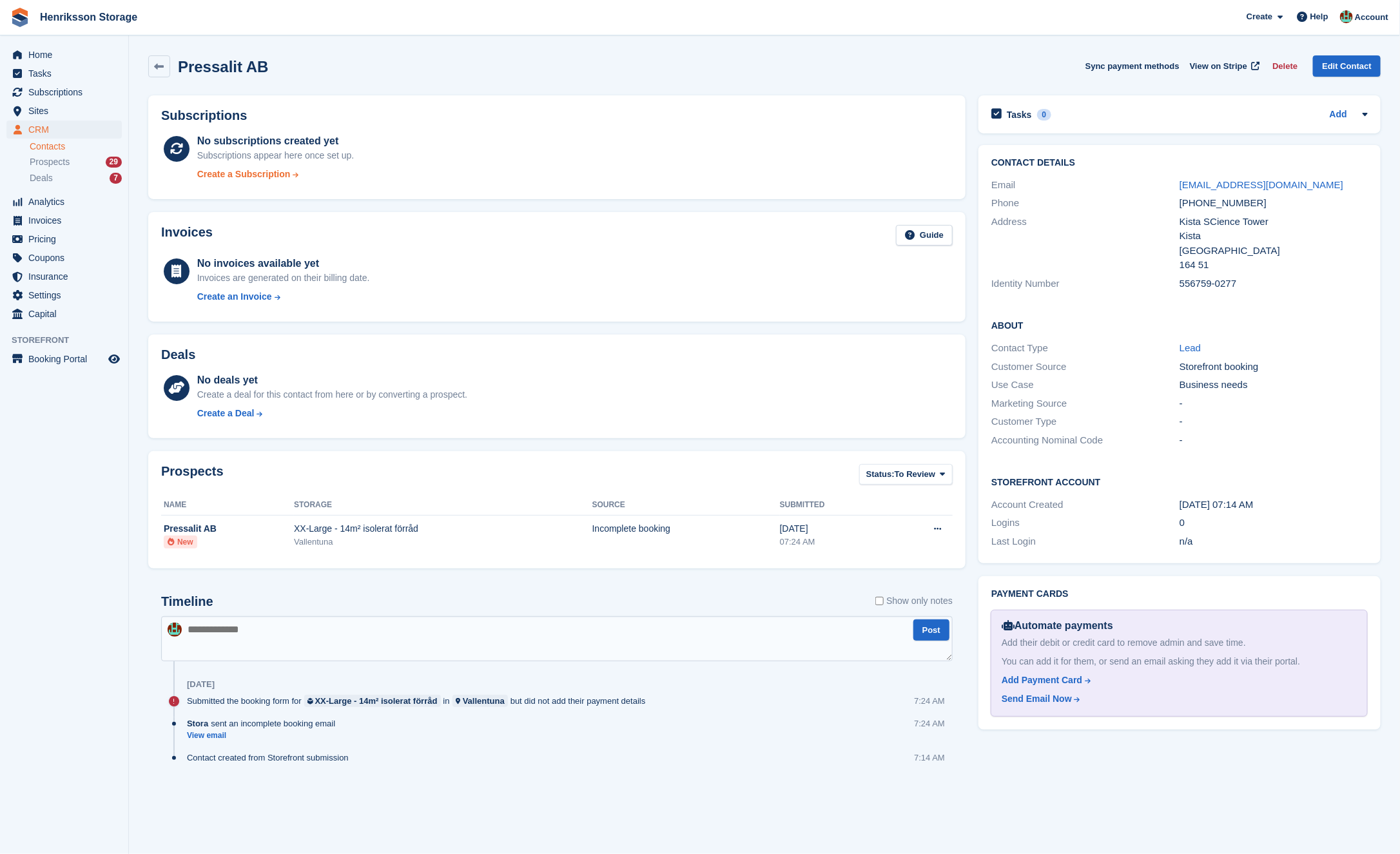
click at [302, 180] on div "Create a Subscription" at bounding box center [276, 174] width 158 height 13
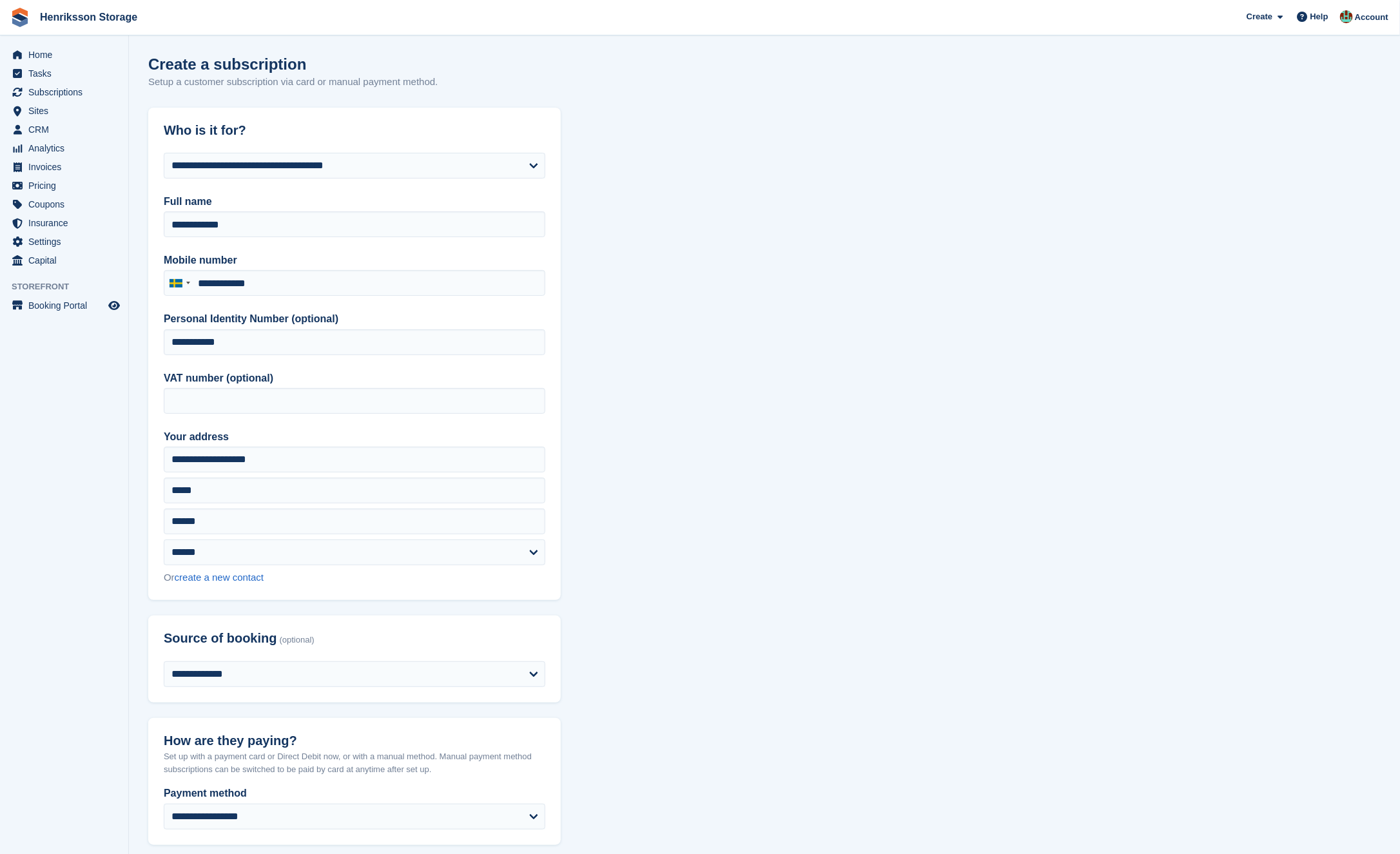
type input "**********"
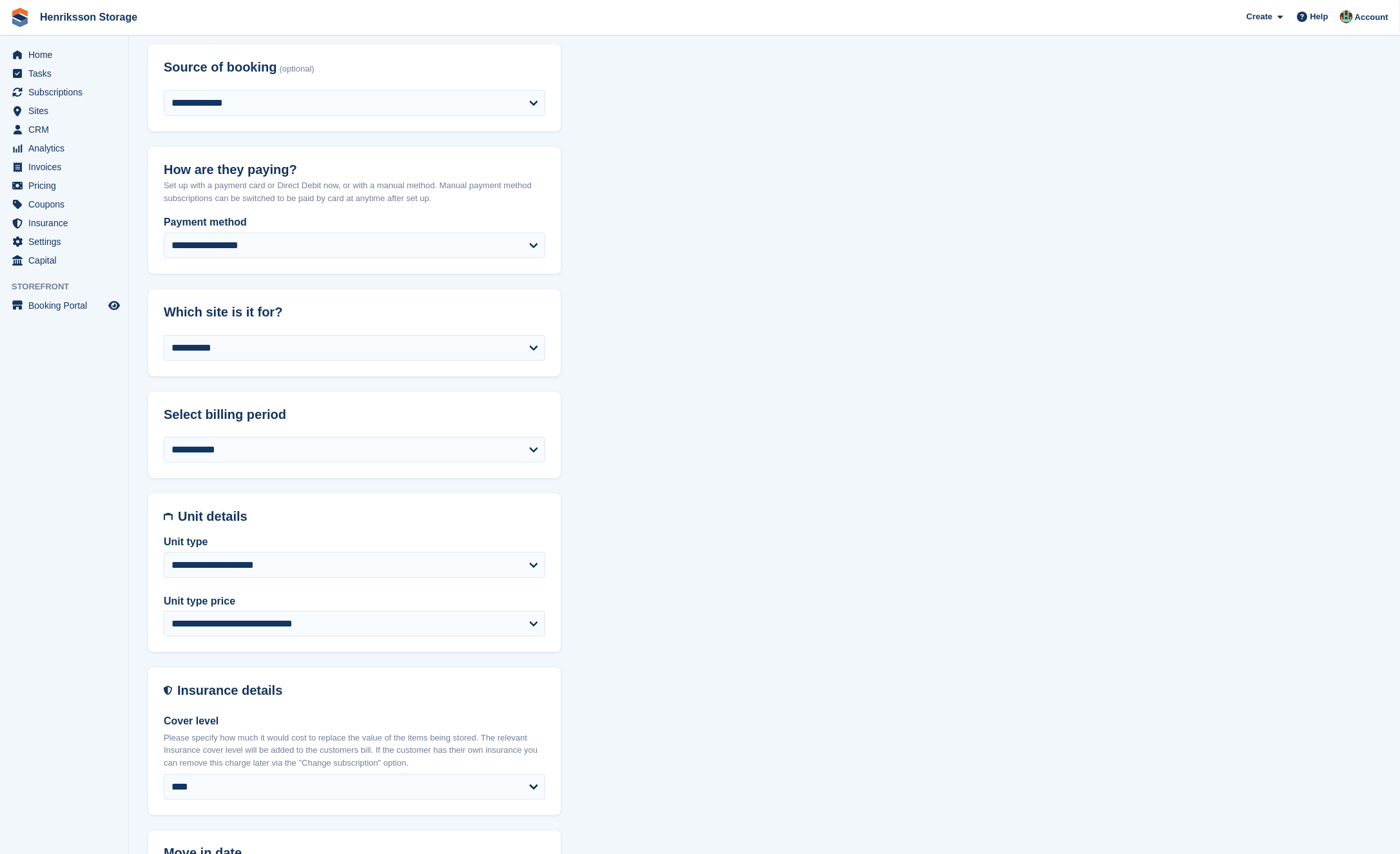
scroll to position [636, 0]
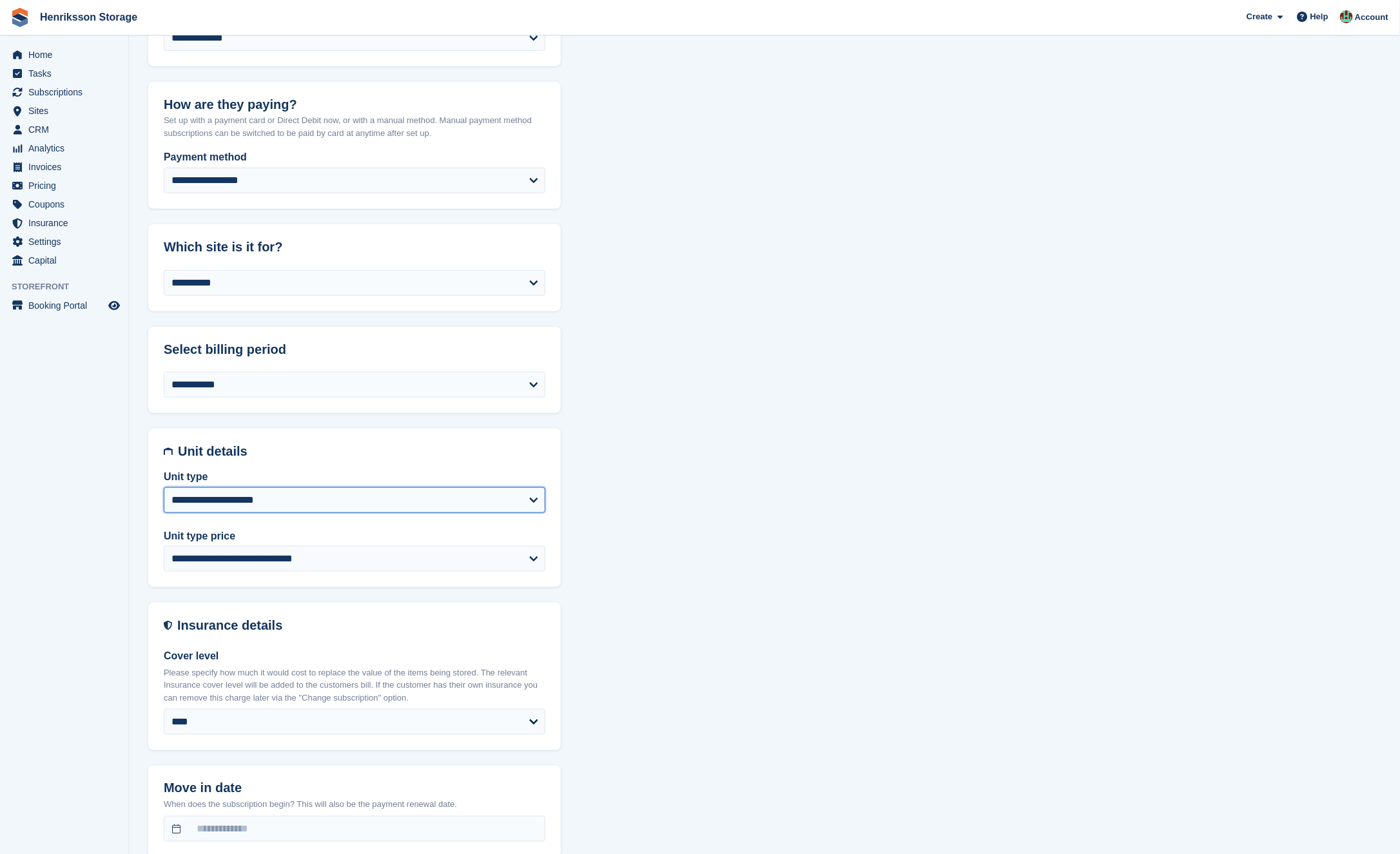
click at [386, 496] on select "**********" at bounding box center [354, 500] width 382 height 26
select select "*****"
click at [163, 487] on select "**********" at bounding box center [354, 500] width 382 height 26
select select "******"
select select "**"
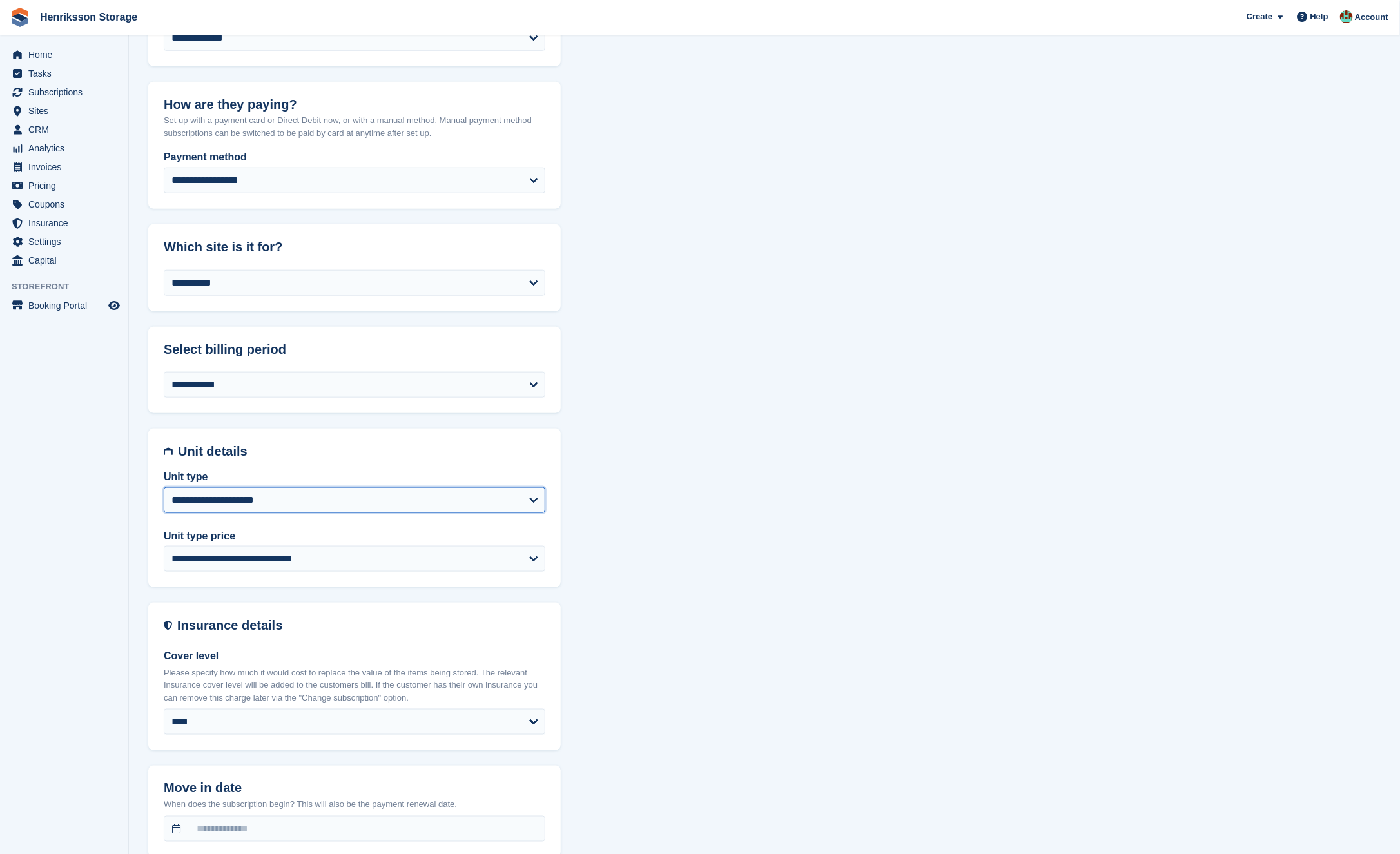
select select "**********"
select select "****"
select select "*"
select select "*****"
select select
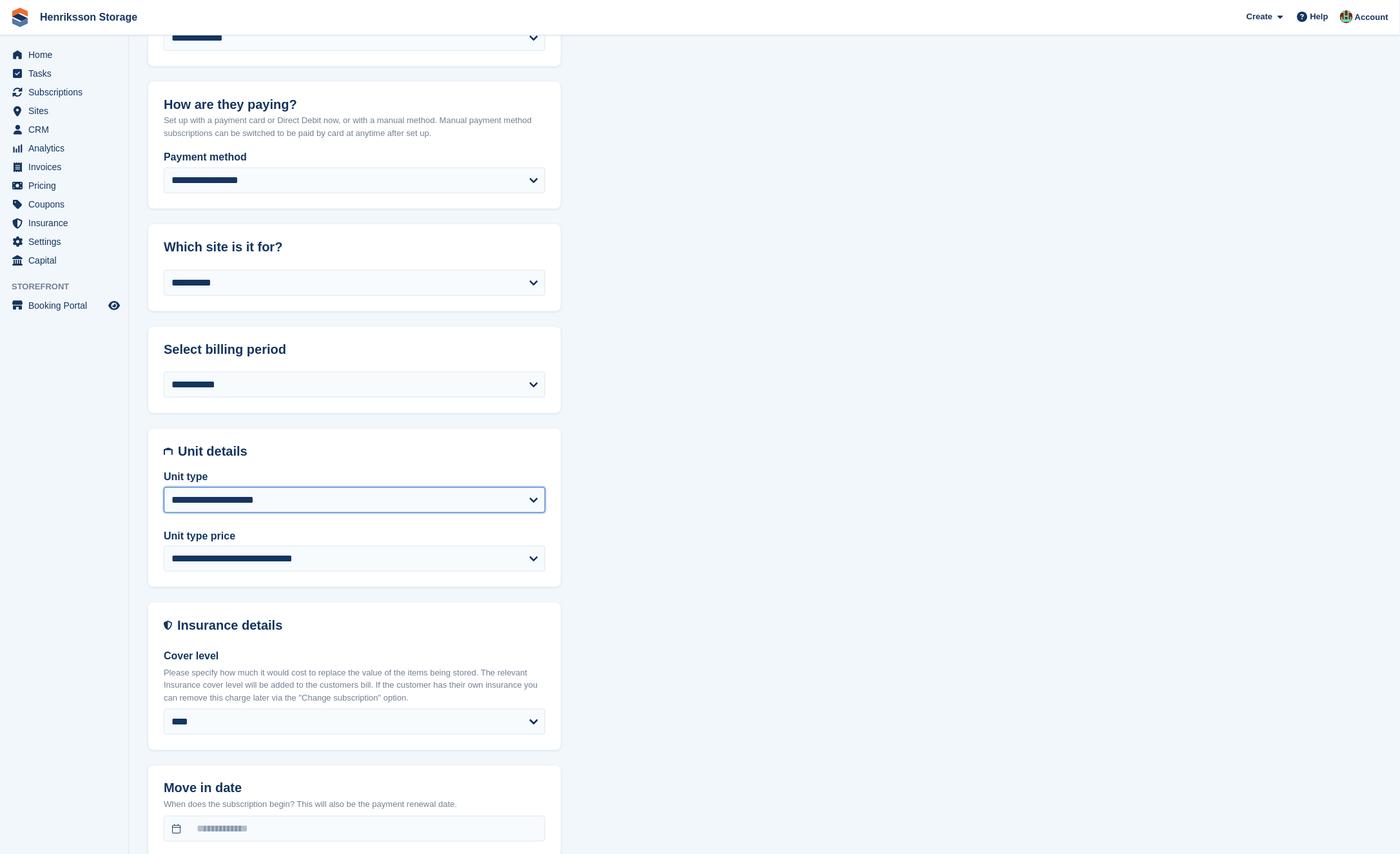
select select
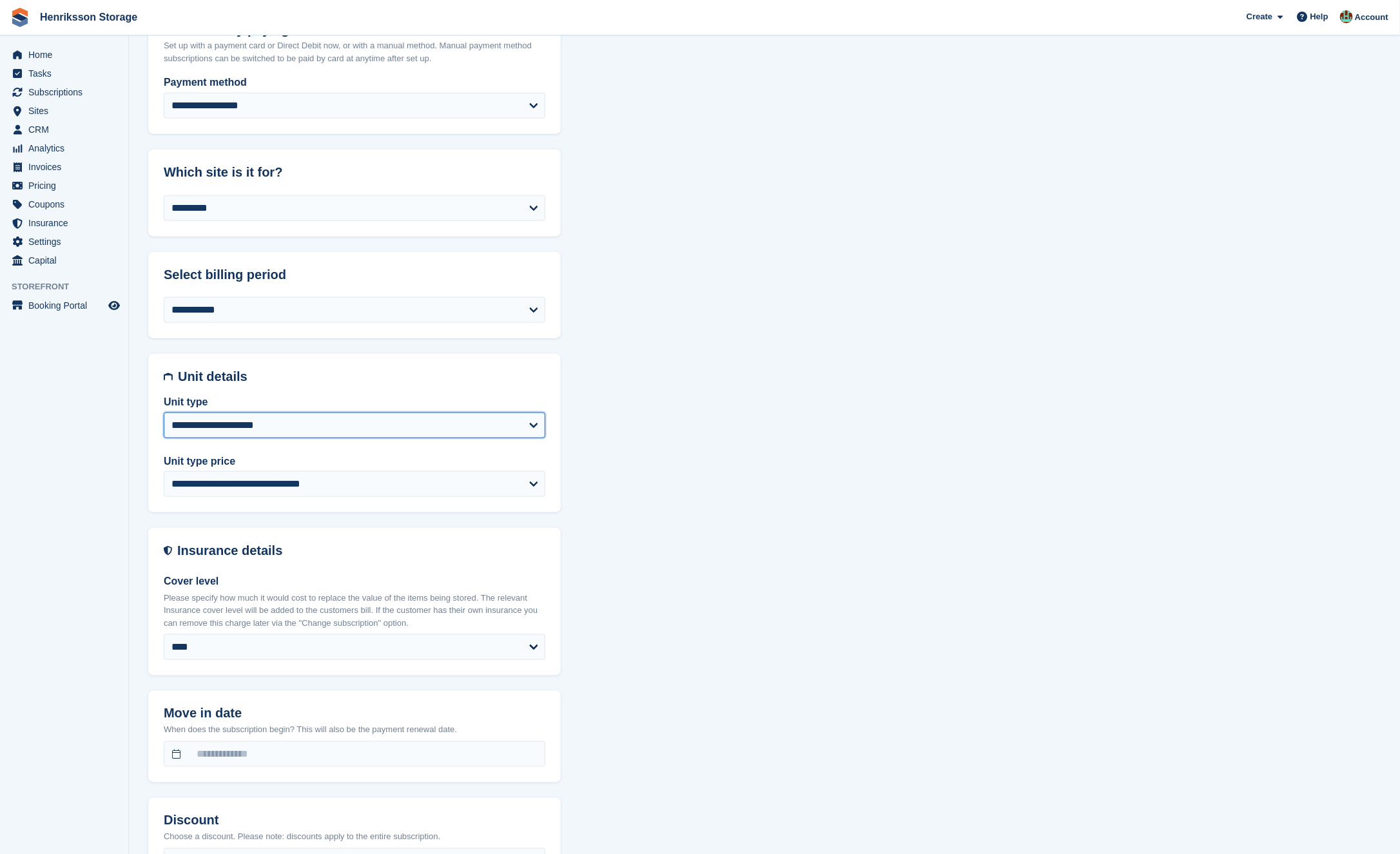
scroll to position [795, 0]
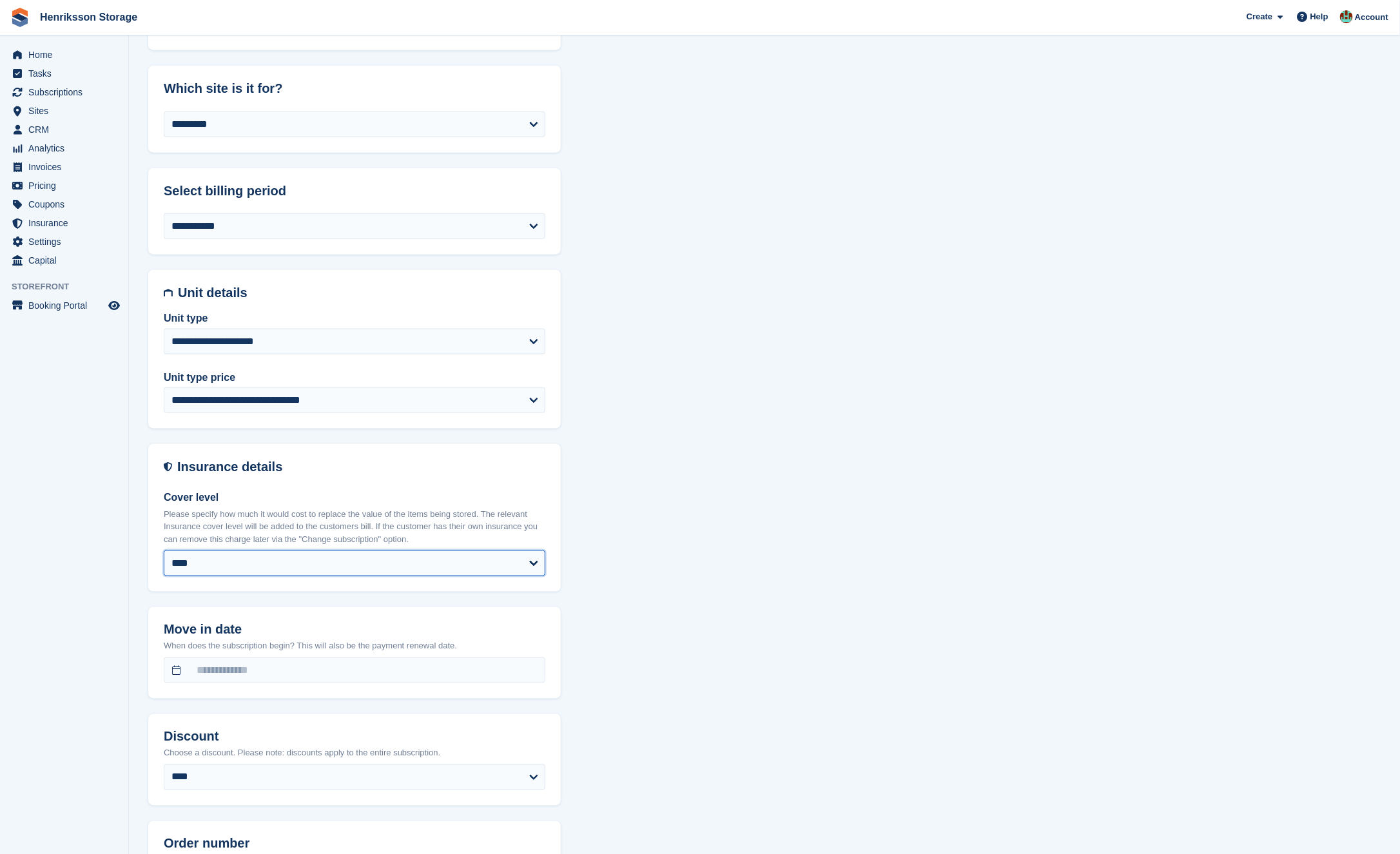
click at [345, 559] on select "**********" at bounding box center [354, 563] width 382 height 26
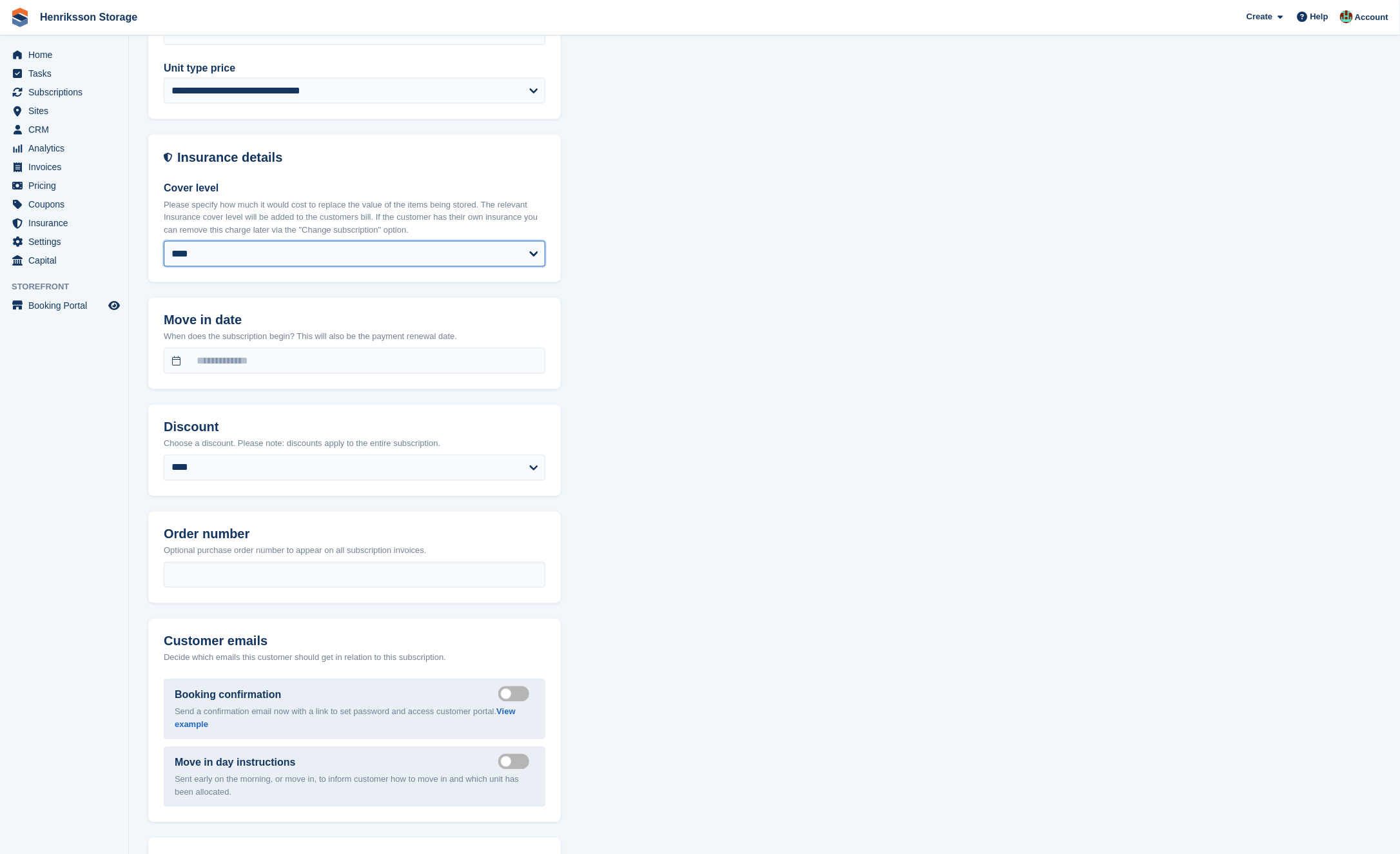
scroll to position [1162, 0]
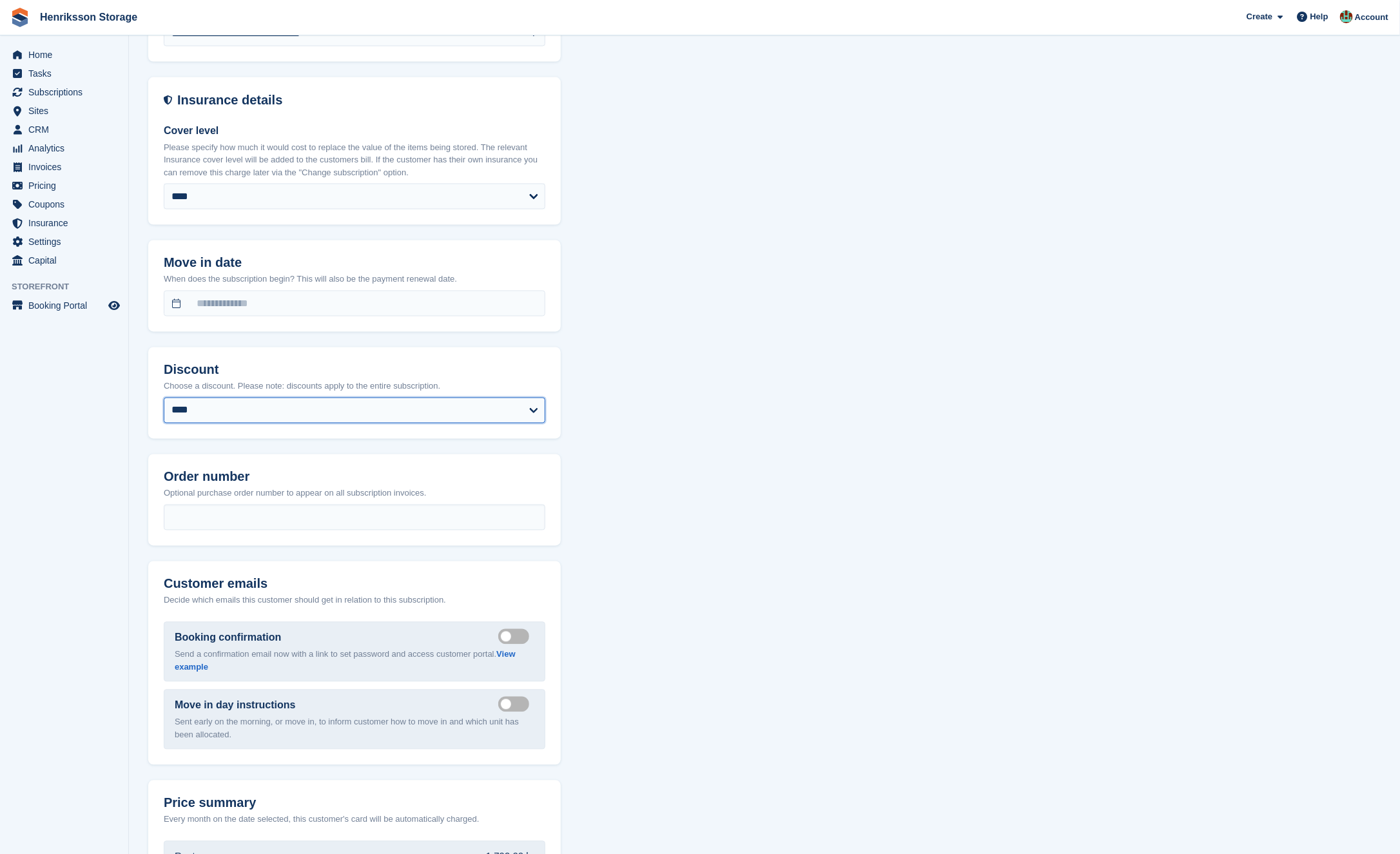
click at [281, 409] on select "**********" at bounding box center [354, 411] width 382 height 26
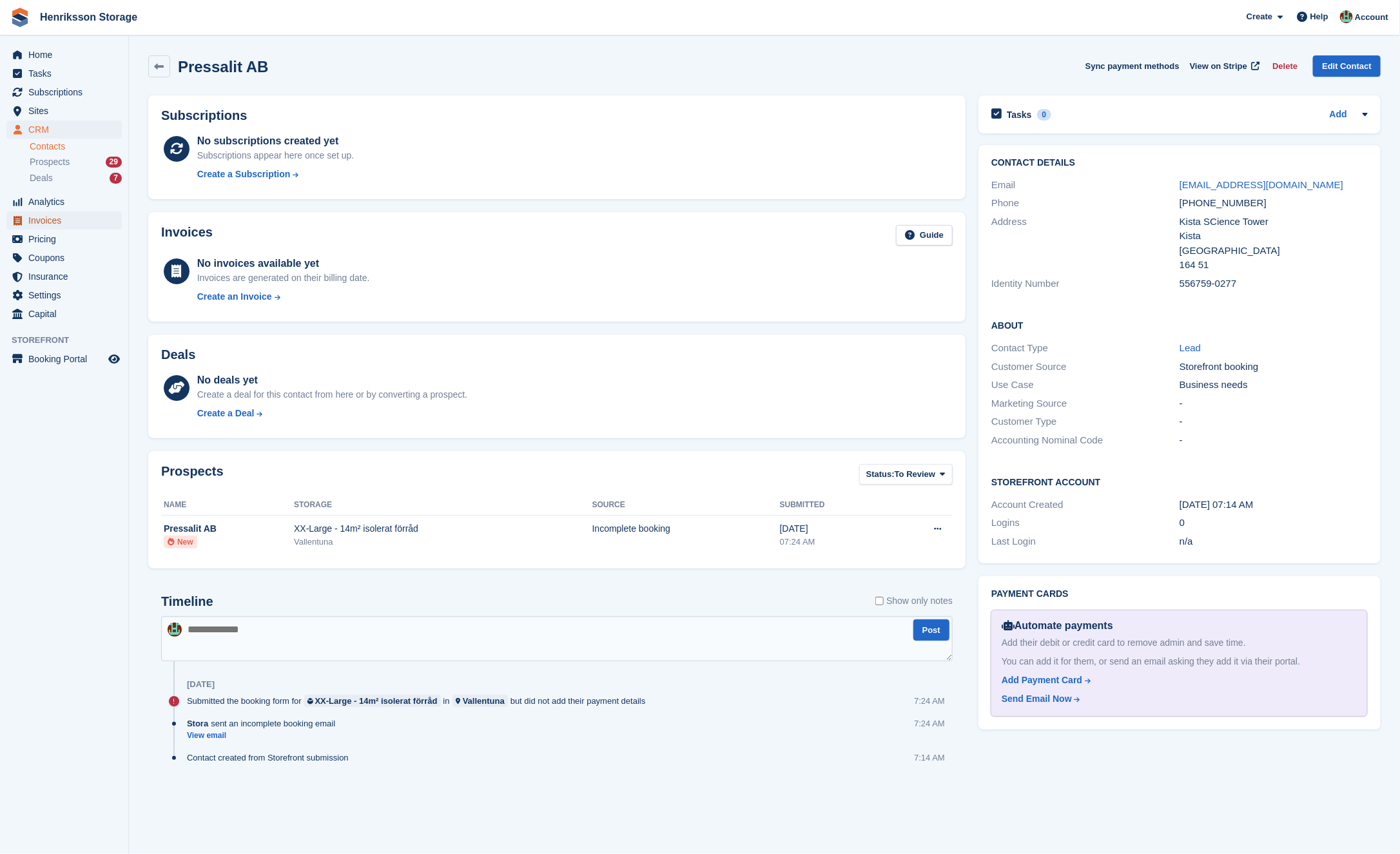
click at [52, 223] on span "Invoices" at bounding box center [67, 220] width 78 height 18
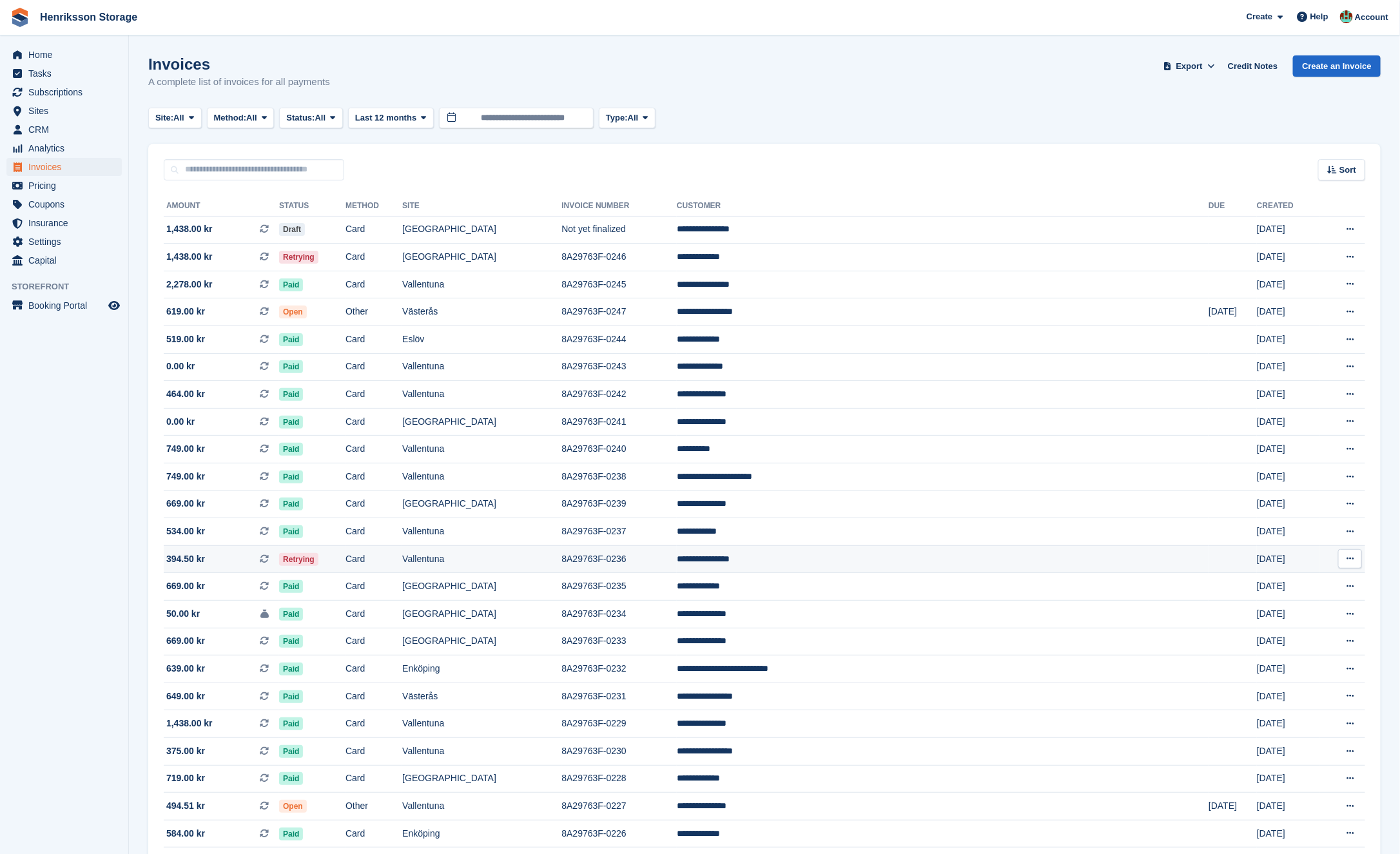
click at [345, 552] on td "Retrying" at bounding box center [312, 559] width 67 height 28
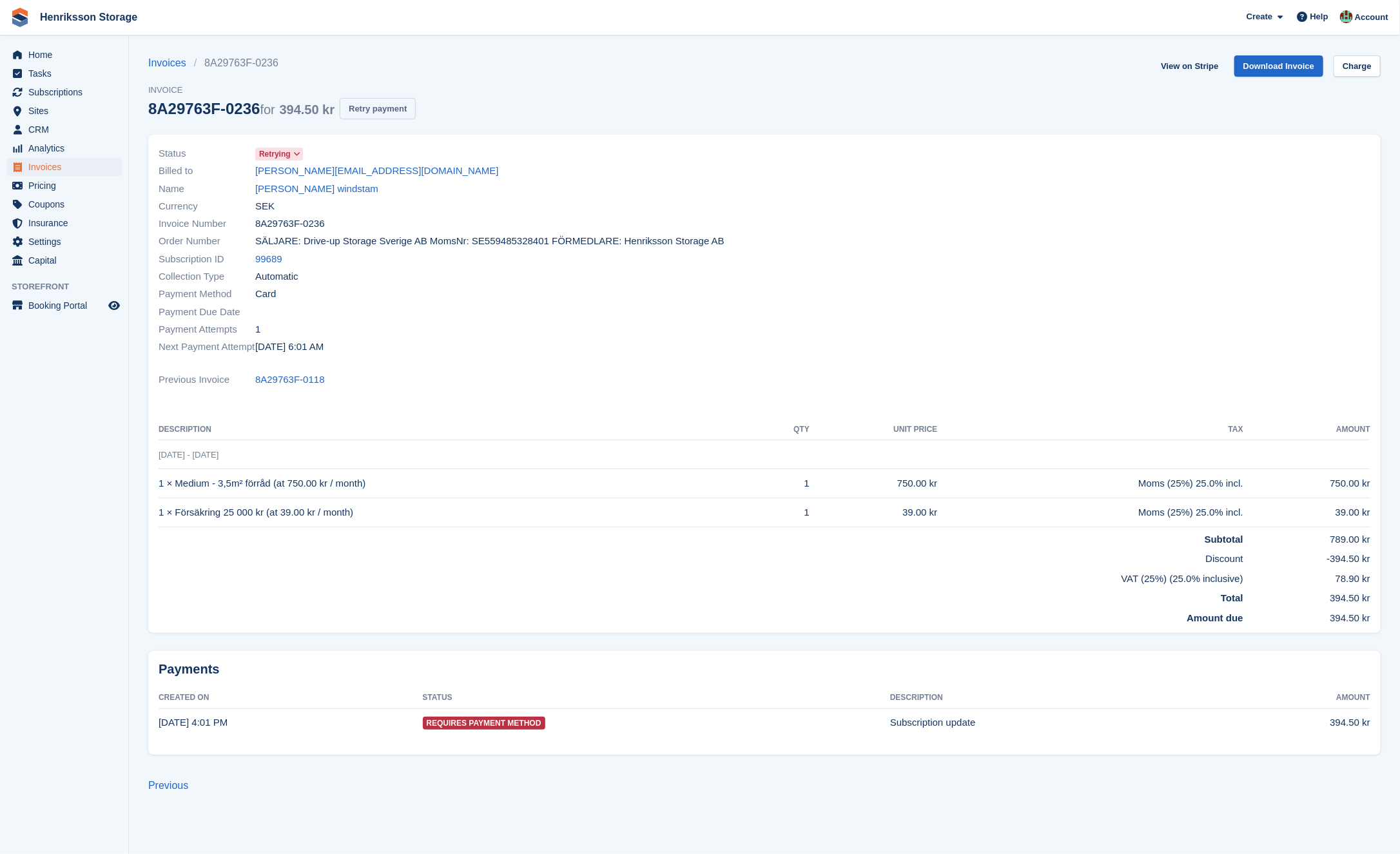
click at [410, 104] on button "Retry payment" at bounding box center [378, 108] width 76 height 21
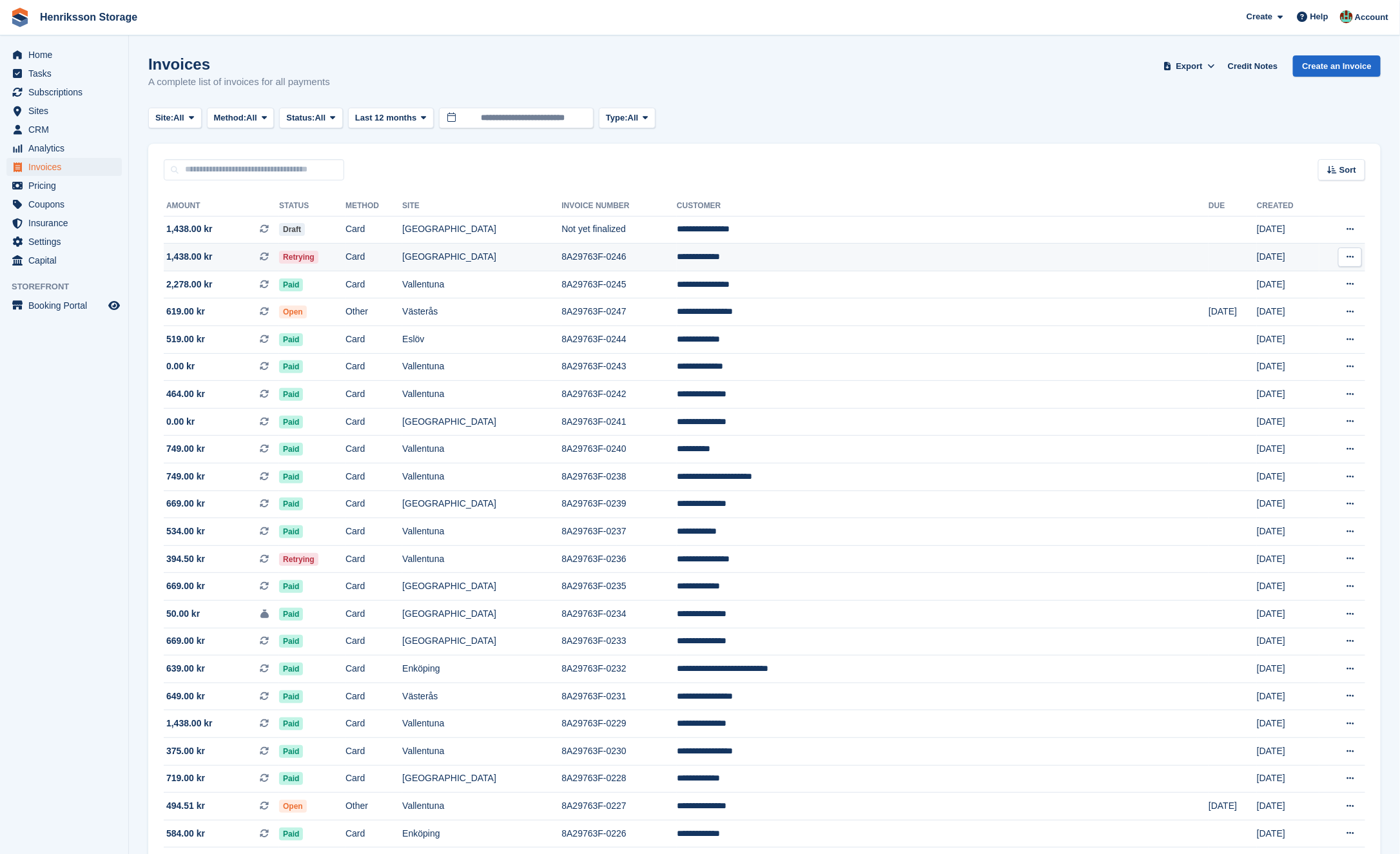
click at [345, 259] on td "Retrying" at bounding box center [312, 257] width 67 height 28
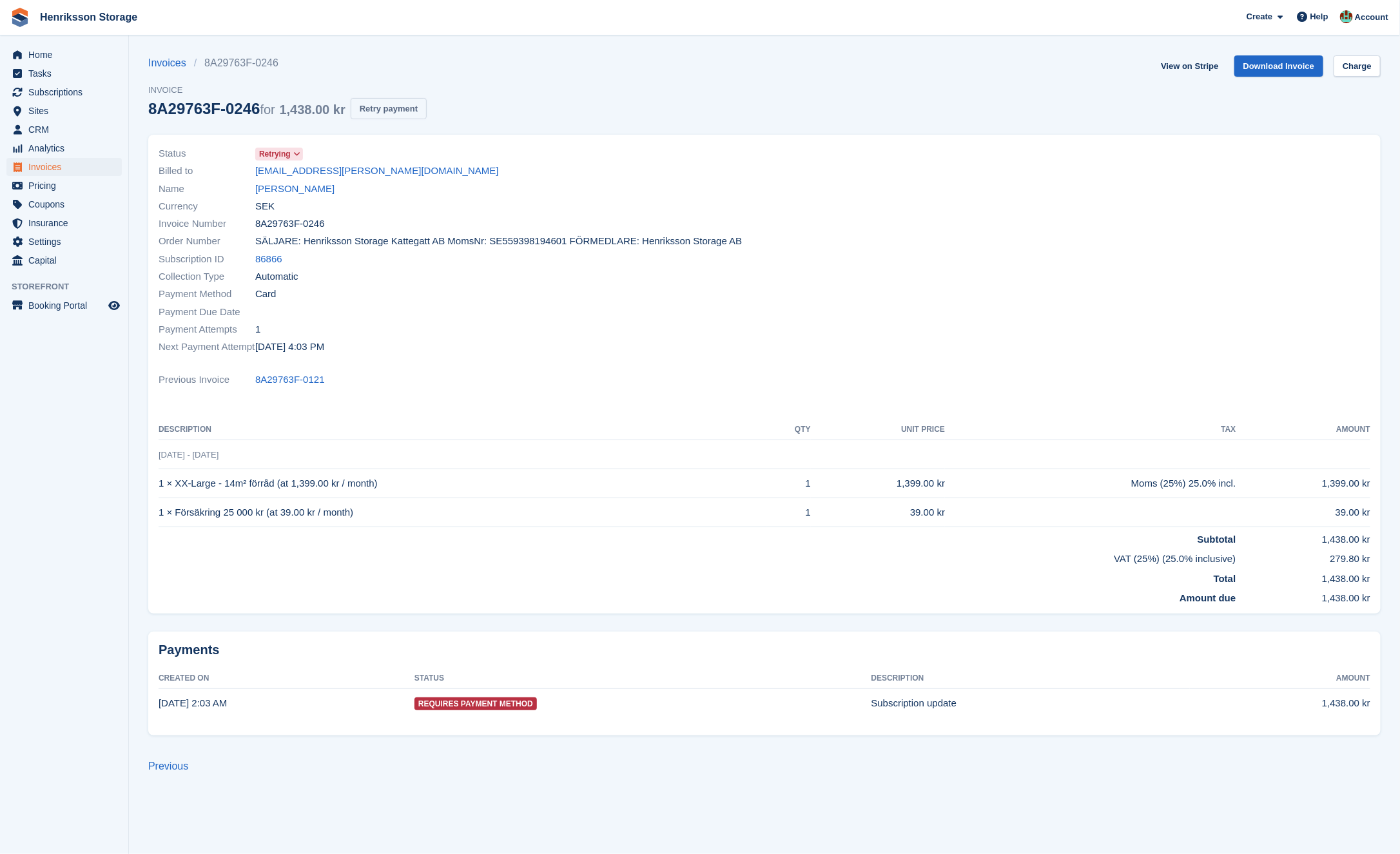
click at [391, 100] on button "Retry payment" at bounding box center [388, 108] width 76 height 21
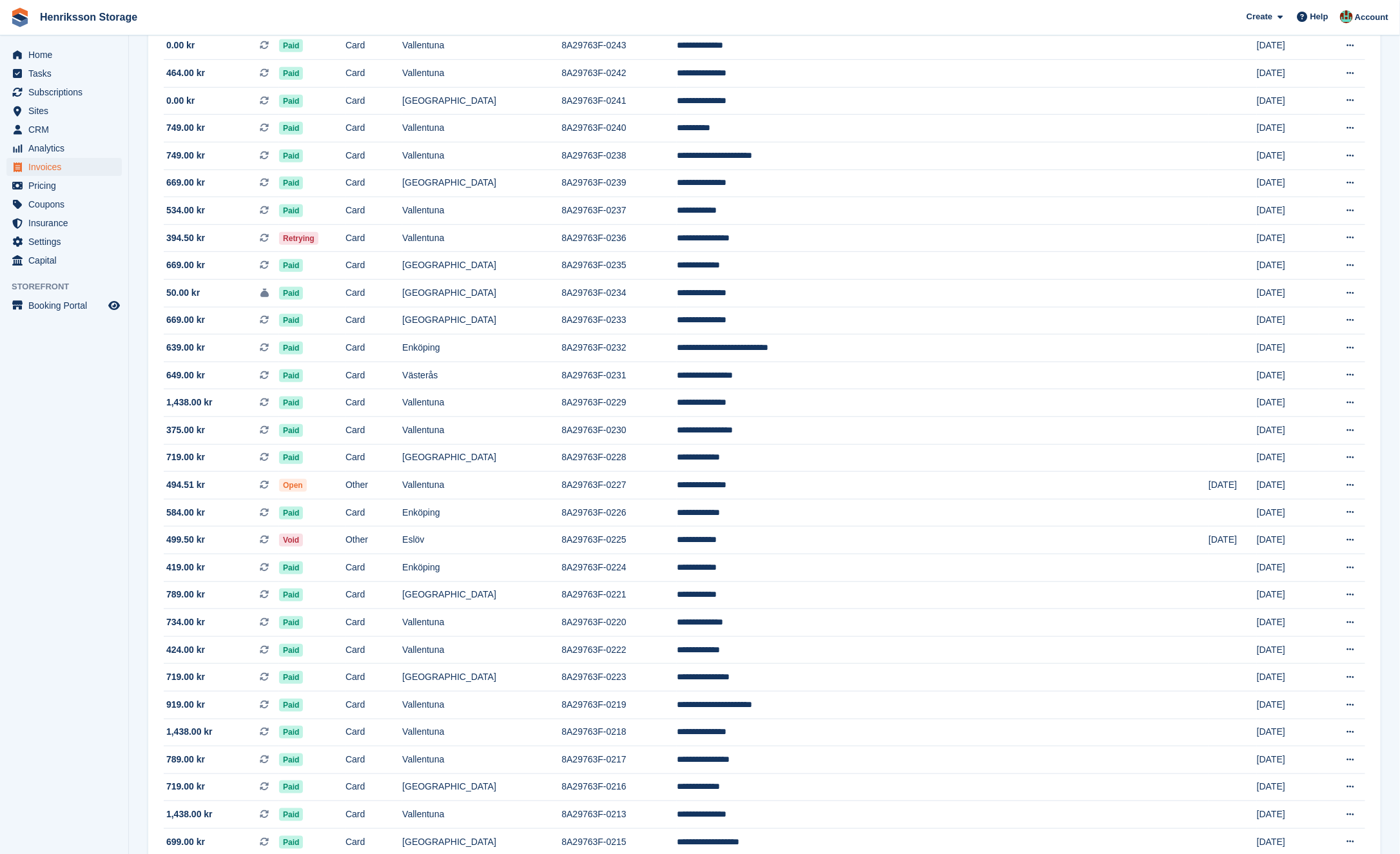
scroll to position [427, 0]
